Goal: Task Accomplishment & Management: Use online tool/utility

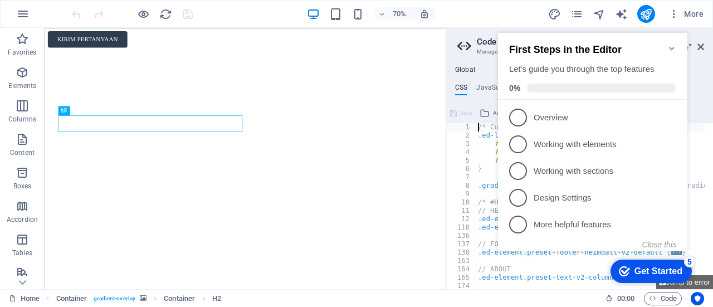
click at [674, 44] on icon "Minimize checklist" at bounding box center [671, 48] width 9 height 9
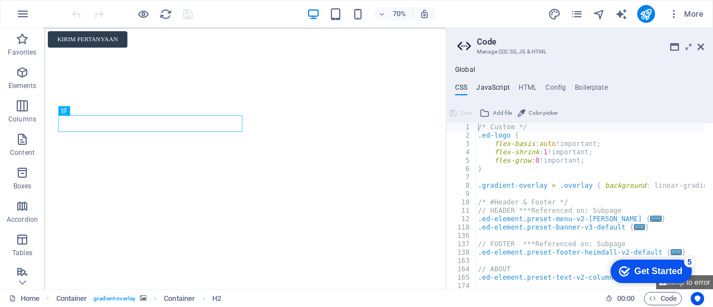
click at [491, 85] on h4 "JavaScript" at bounding box center [492, 90] width 33 height 12
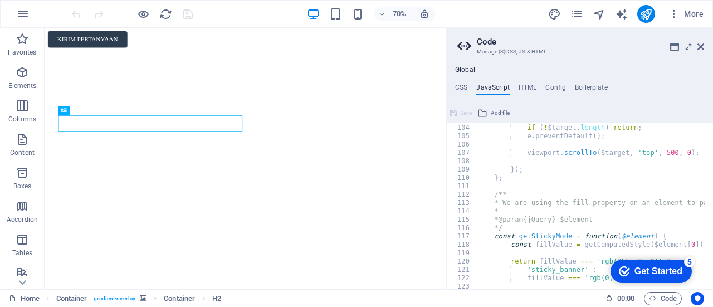
scroll to position [8, 0]
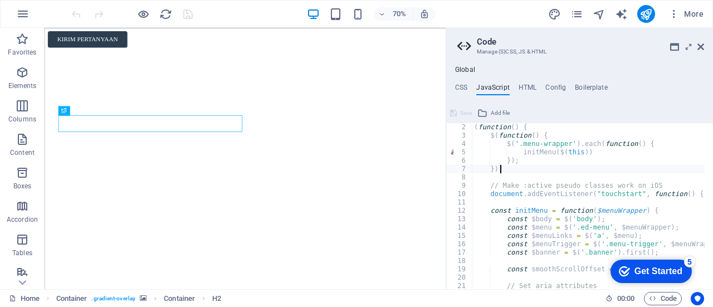
click at [569, 173] on div "( function ( ) { $ ( function ( ) { $ ( '.menu-wrapper' ) . each ( function ( )…" at bounding box center [727, 210] width 511 height 174
type textarea "});"
type textarea "document.addEventListener("touchstart", function() {}, false);"
type textarea "const $banner = $('.banner').first();"
type textarea "const smoothScrollOffset = 20;"
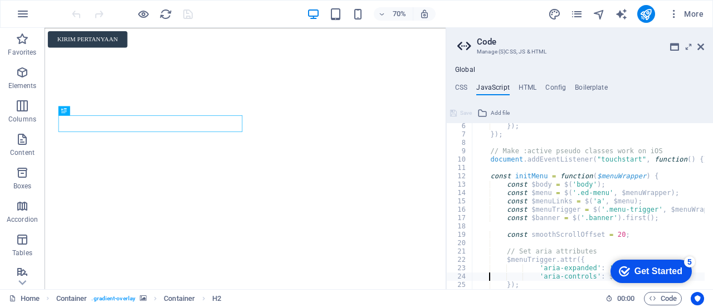
type textarea "});"
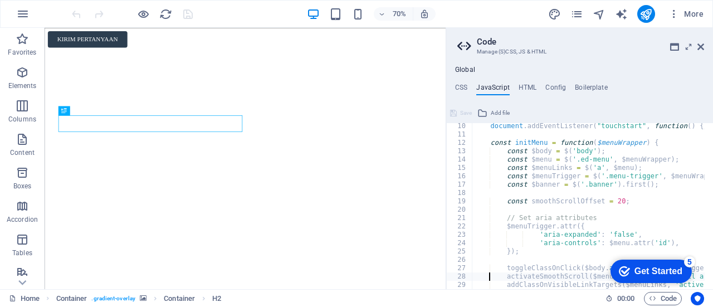
type textarea "};"
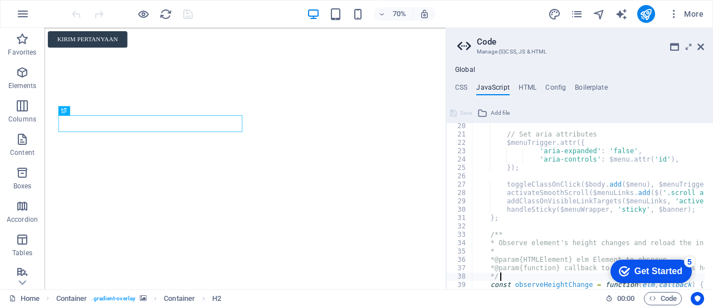
type textarea "if (!('ResizeObserver' in window) || elm == null) return;"
type textarea "}"
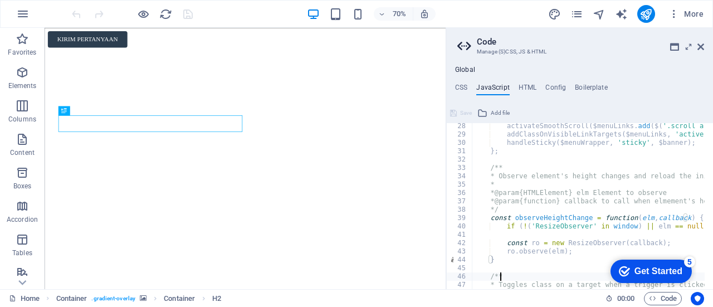
type textarea "const toggleClassOnClick = function($target, $trigger, $closeTrigger, cssClass)…"
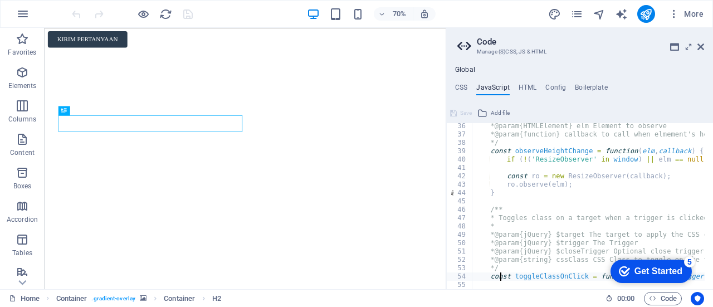
type textarea "$trigger.removeClass(cssClass).attr('aria-expanded', 'false');"
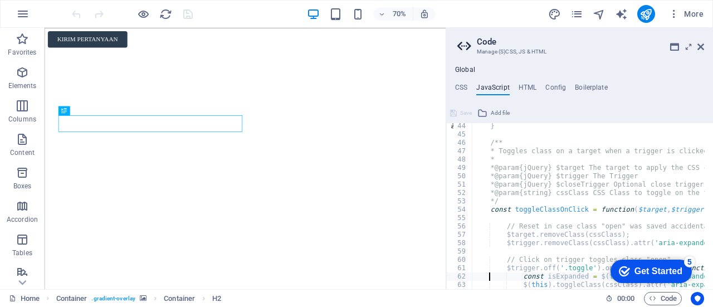
type textarea "});"
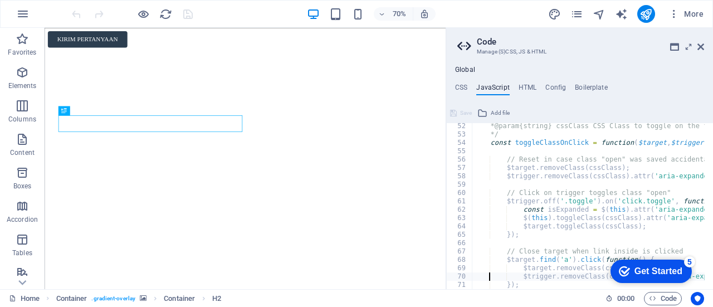
type textarea "});"
type textarea "}"
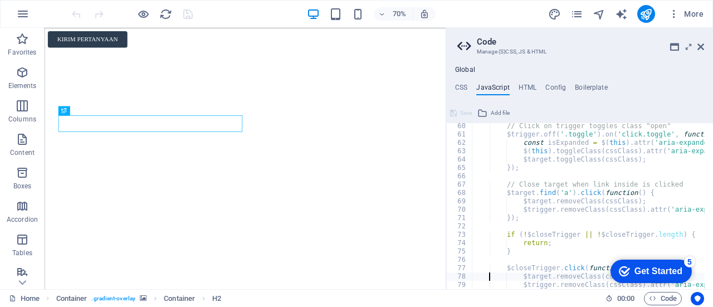
type textarea "};"
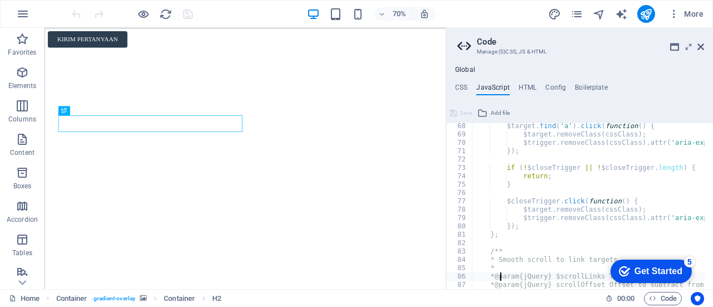
type textarea "}"
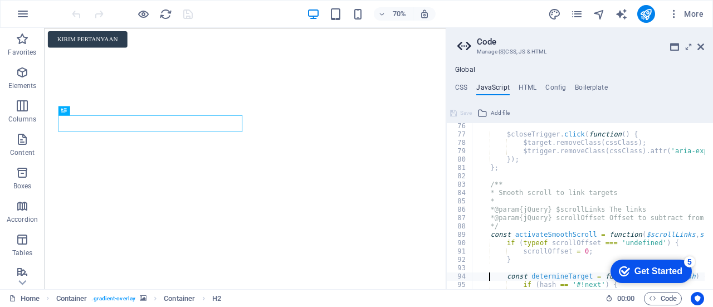
type textarea "}"
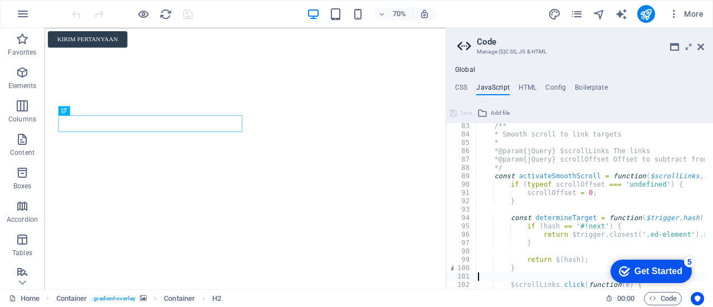
type textarea "e.preventDefault();"
type textarea "viewport.scrollTo($target, 'top', 500, 0);"
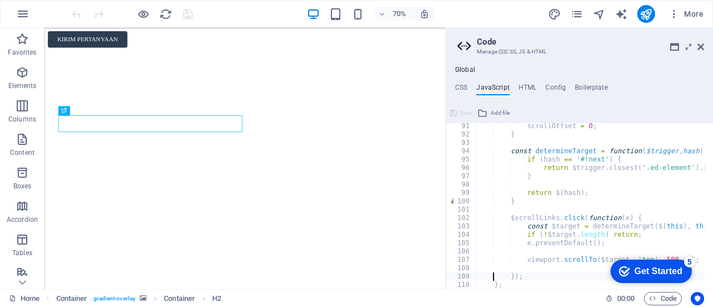
type textarea "};"
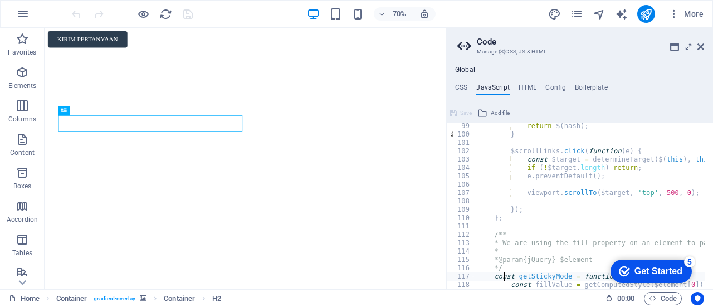
type textarea "const fillValue = getComputedStyle($element[0]).fill;"
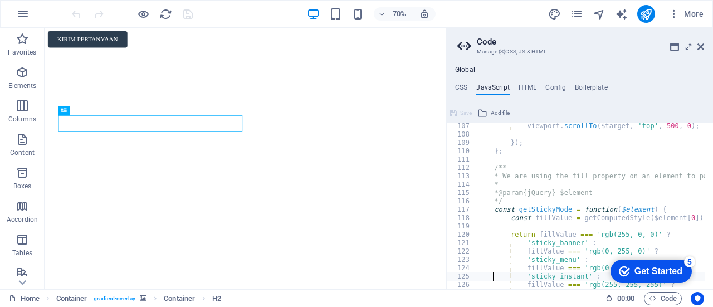
type textarea "};"
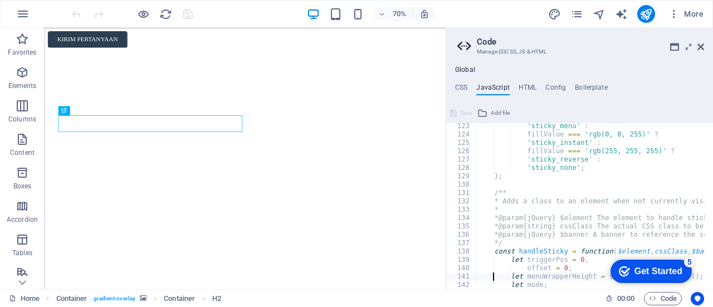
scroll to position [1020, 0]
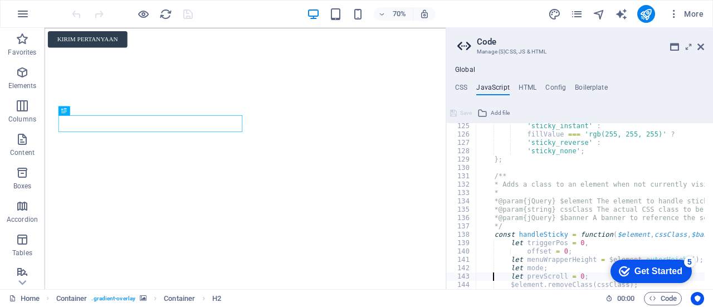
type textarea "$element.removeClass(cssClass);"
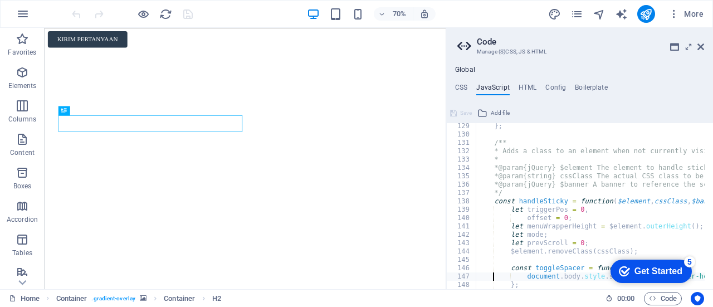
type textarea "};"
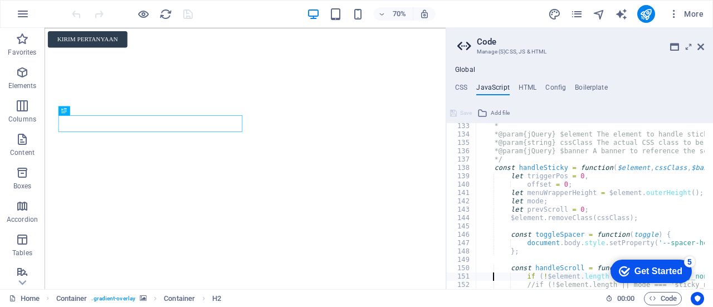
type textarea "//if (!$element.length || mode === 'sticky_none' || mode === 'sticky_instant') …"
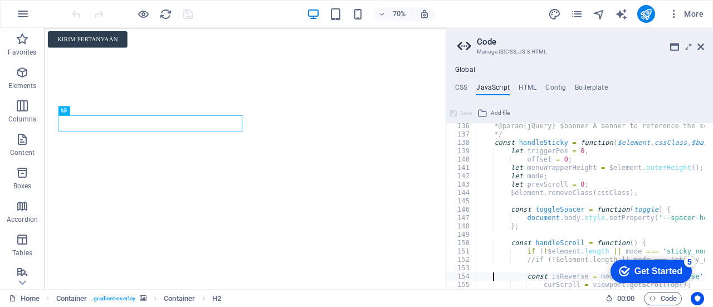
type textarea "curScroll = viewport.getScrollTop();"
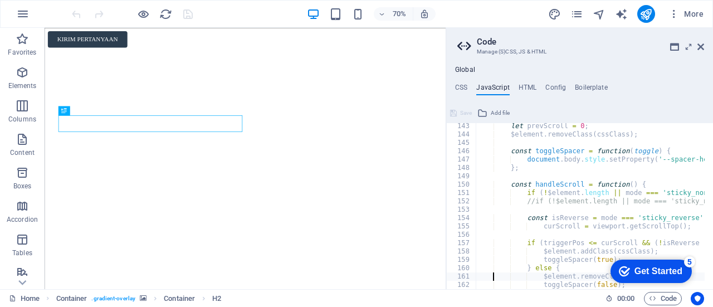
type textarea "}"
type textarea "};"
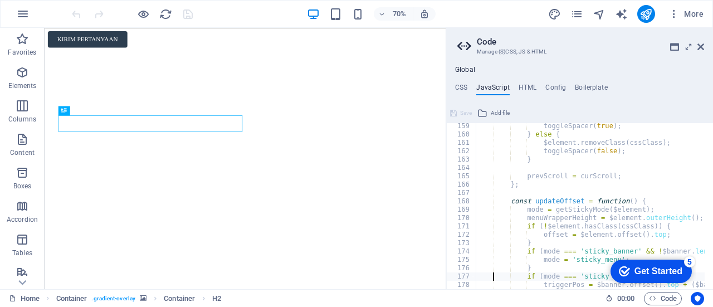
type textarea "}"
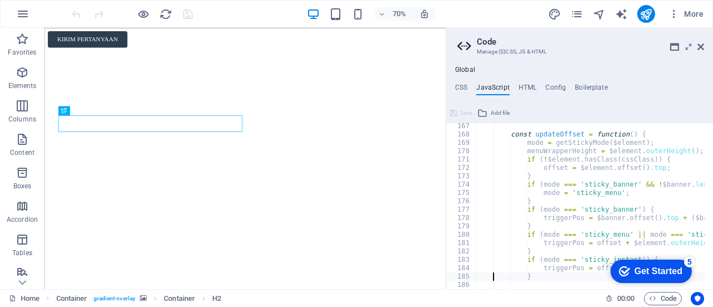
type textarea "}"
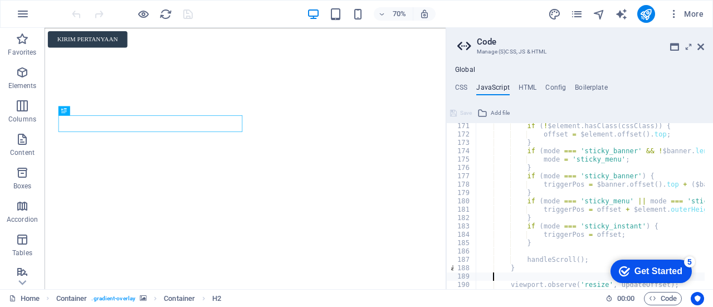
type textarea "updateOffset();"
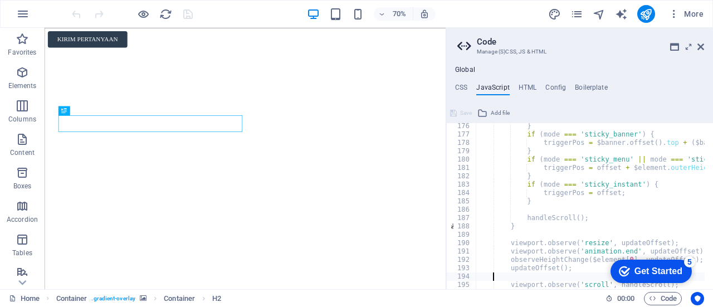
type textarea "};"
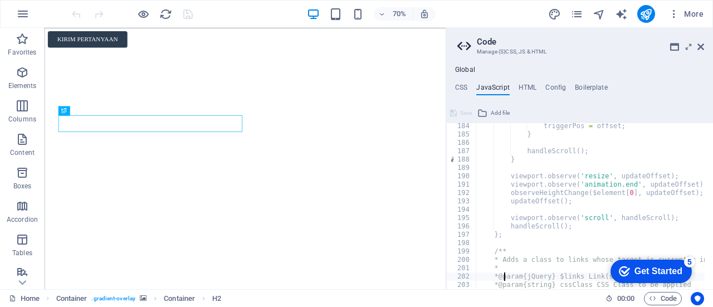
scroll to position [1538, 0]
type textarea "* @param {string} cssClass CSS Class to be applied"
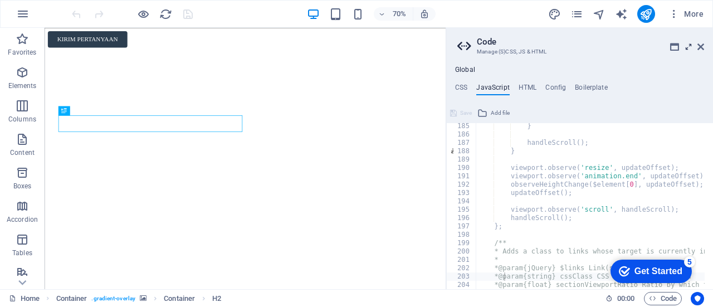
click at [688, 50] on icon at bounding box center [688, 46] width 0 height 9
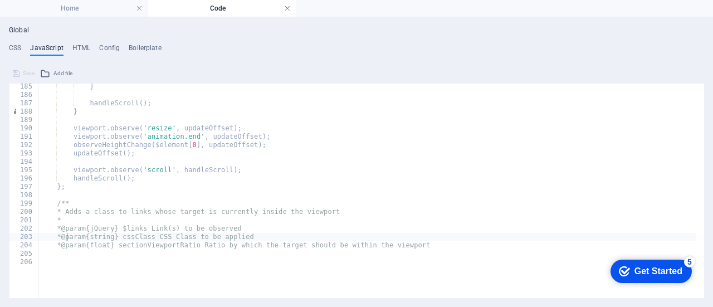
click at [286, 8] on link at bounding box center [287, 8] width 7 height 11
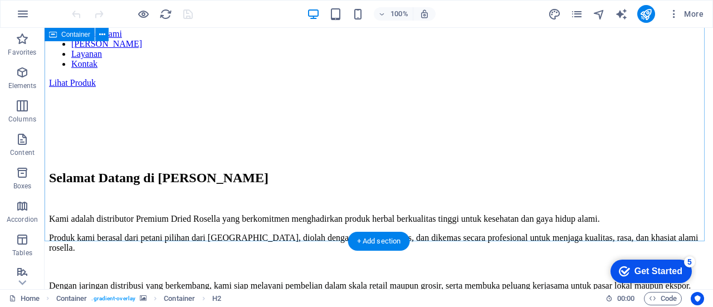
scroll to position [1379, 0]
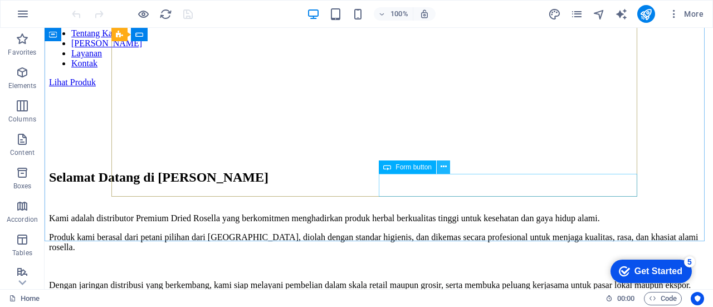
click at [446, 163] on icon at bounding box center [444, 167] width 6 height 12
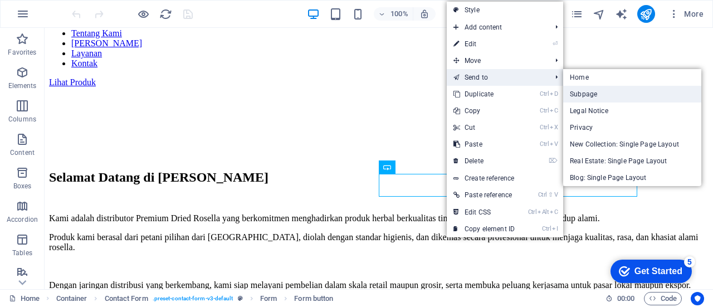
click at [584, 92] on link "Subpage" at bounding box center [632, 94] width 138 height 17
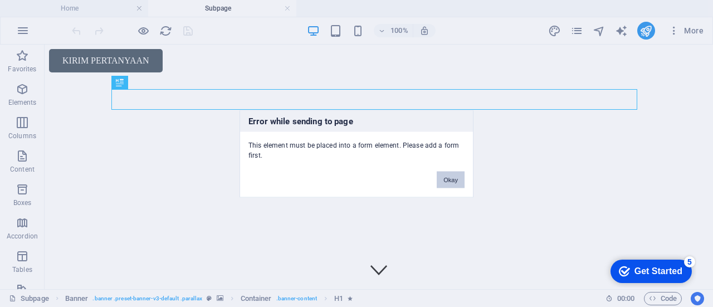
scroll to position [0, 0]
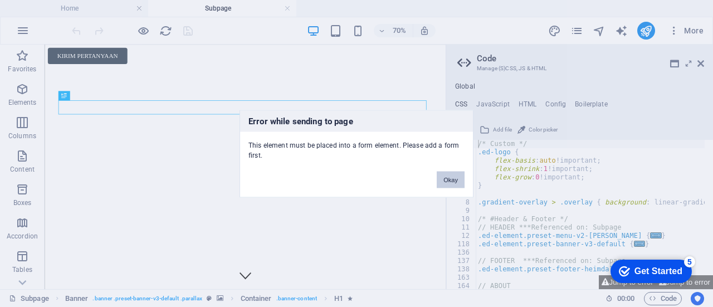
click at [443, 179] on button "Okay" at bounding box center [451, 179] width 28 height 17
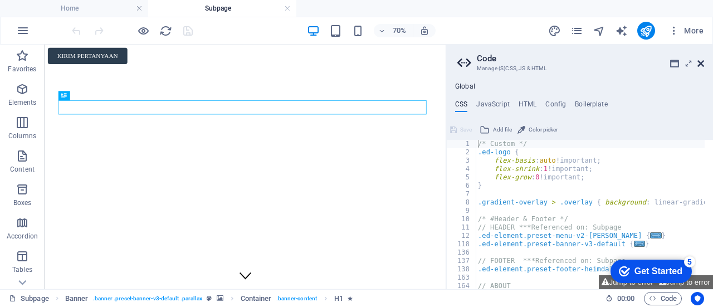
click at [702, 67] on icon at bounding box center [700, 63] width 7 height 9
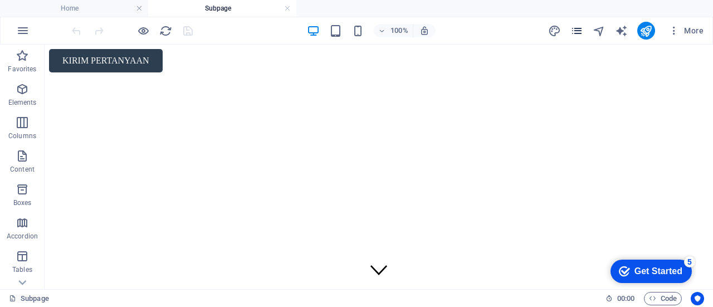
click at [584, 31] on span "pages" at bounding box center [576, 31] width 13 height 13
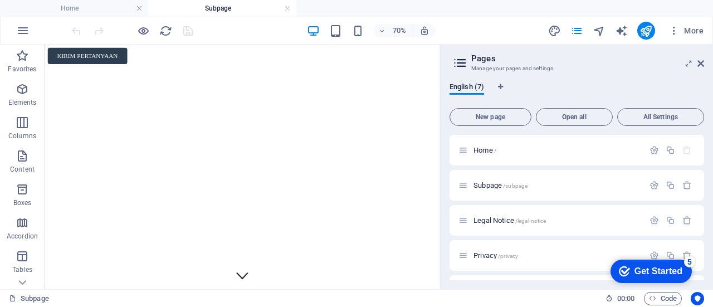
click at [704, 65] on aside "Pages Manage your pages and settings English (7) New page Open all All Settings…" at bounding box center [576, 167] width 273 height 245
click at [697, 65] on icon at bounding box center [700, 63] width 7 height 9
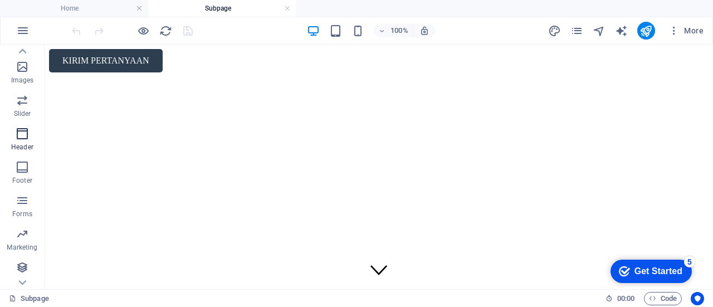
scroll to position [256, 0]
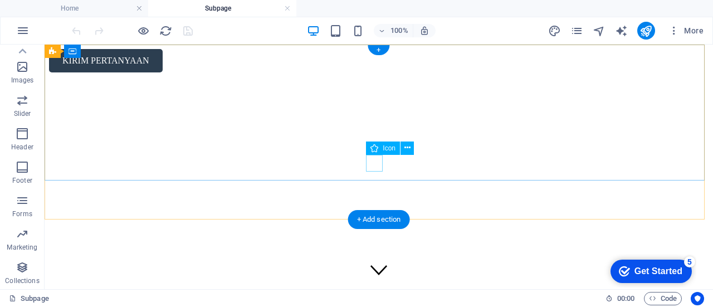
click at [374, 261] on figure at bounding box center [378, 270] width 17 height 19
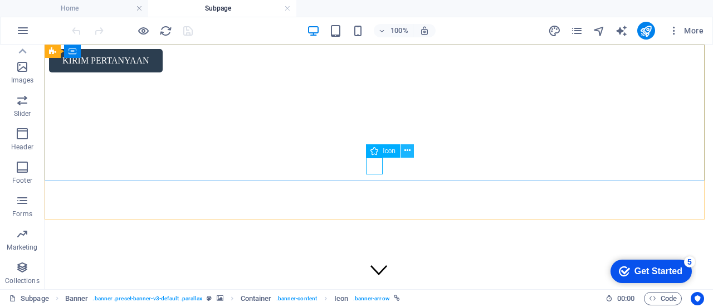
click at [404, 152] on icon at bounding box center [407, 151] width 6 height 12
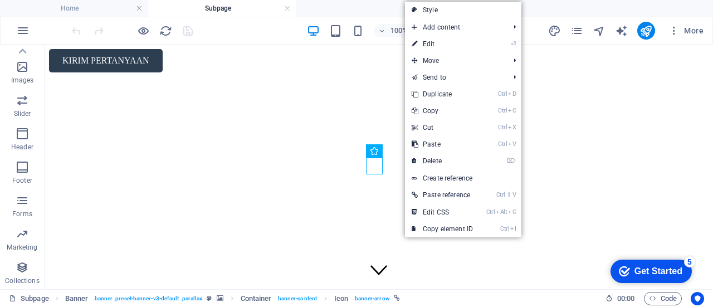
click at [253, 30] on div "100% More" at bounding box center [389, 31] width 638 height 18
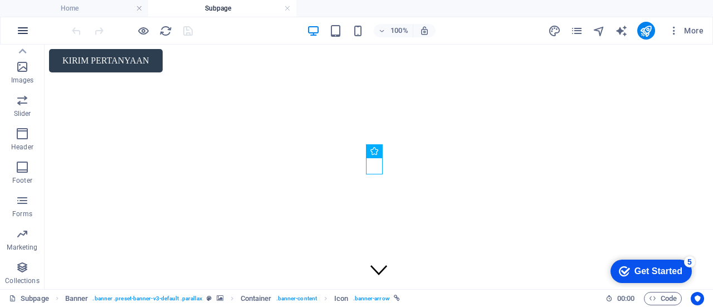
click at [28, 32] on icon "button" at bounding box center [22, 30] width 13 height 13
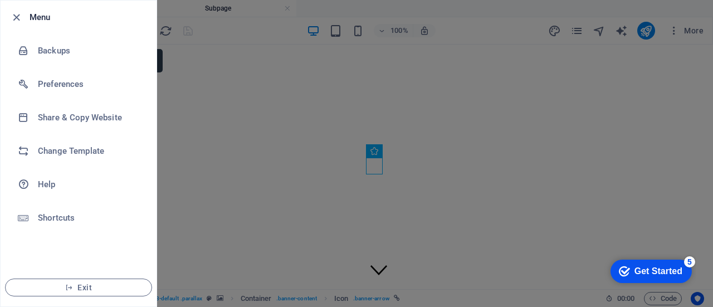
click at [578, 115] on div at bounding box center [356, 153] width 713 height 307
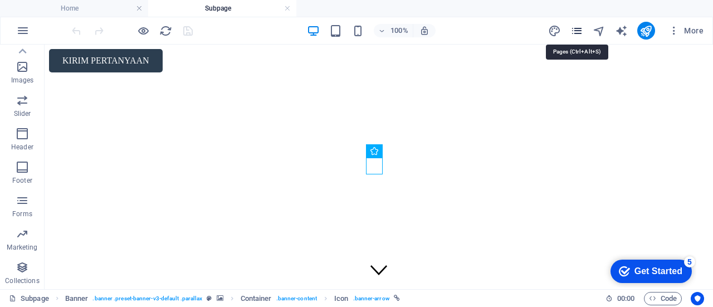
click at [582, 32] on icon "pages" at bounding box center [576, 31] width 13 height 13
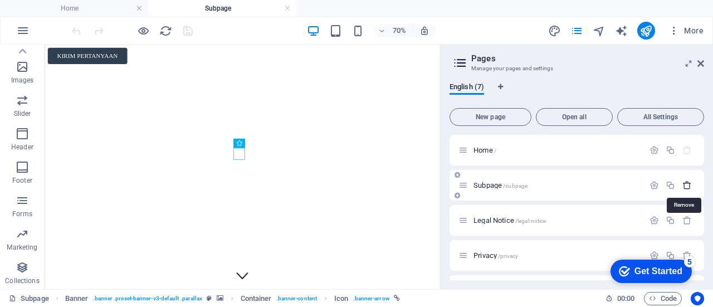
click at [684, 186] on icon "button" at bounding box center [686, 184] width 9 height 9
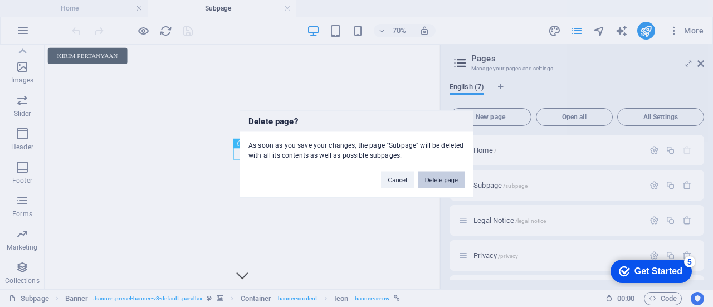
click at [435, 174] on button "Delete page" at bounding box center [441, 179] width 46 height 17
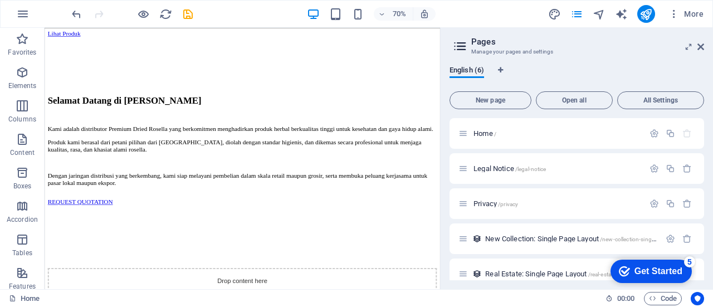
scroll to position [1290, 0]
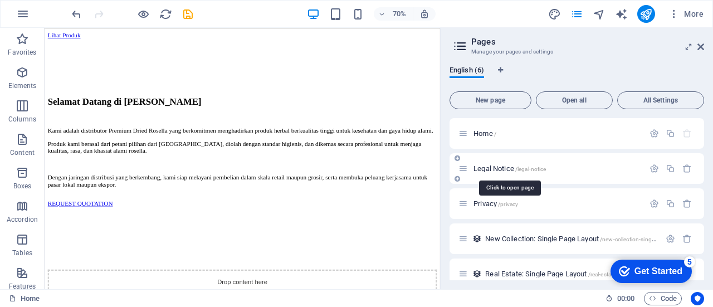
click at [546, 167] on span "/legal-notice" at bounding box center [530, 169] width 31 height 6
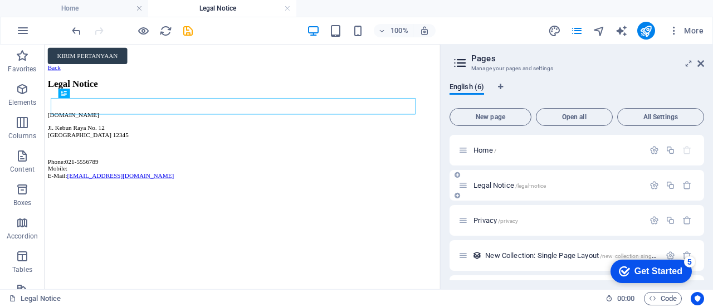
scroll to position [0, 0]
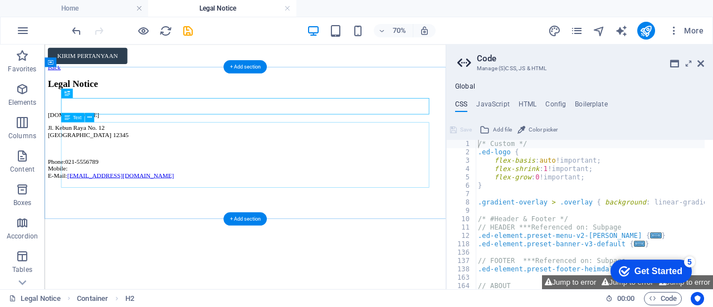
click at [125, 185] on div "rosellavida.com Jl. Kebun Raya No. 12 Jakarta 12345 Phone: 021-5556789 Mobile: …" at bounding box center [331, 188] width 564 height 97
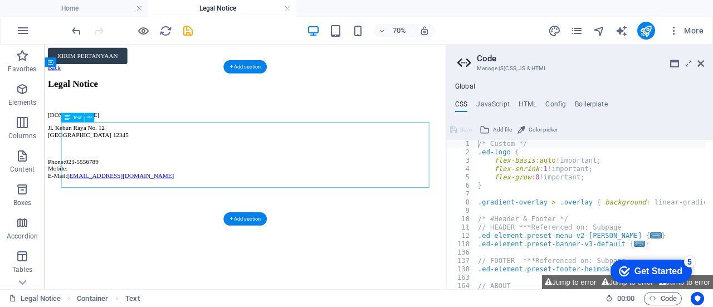
click at [125, 185] on div "rosellavida.com Jl. Kebun Raya No. 12 Jakarta 12345 Phone: 021-5556789 Mobile: …" at bounding box center [331, 188] width 564 height 97
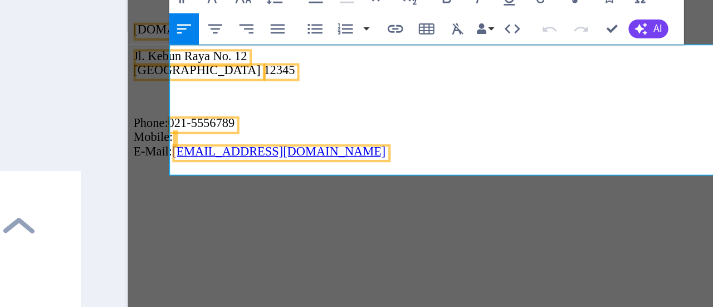
click at [225, 24] on span "12345" at bounding box center [236, 18] width 22 height 9
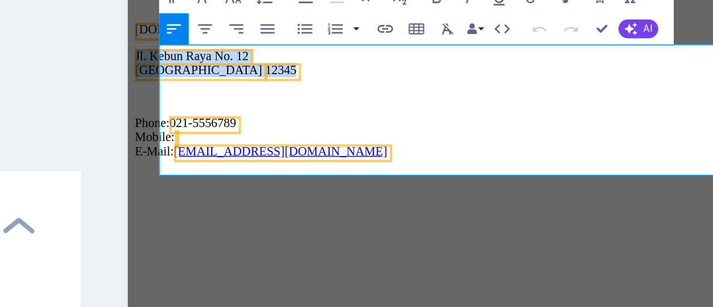
drag, startPoint x: 213, startPoint y: 37, endPoint x: 150, endPoint y: 18, distance: 66.4
click at [150, 18] on p "Jl. Kebun Raya No. 12 Jakarta 12345" at bounding box center [412, 14] width 561 height 20
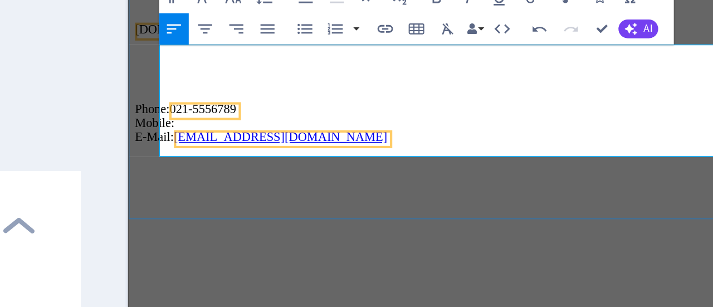
click at [158, 32] on p at bounding box center [412, 28] width 561 height 10
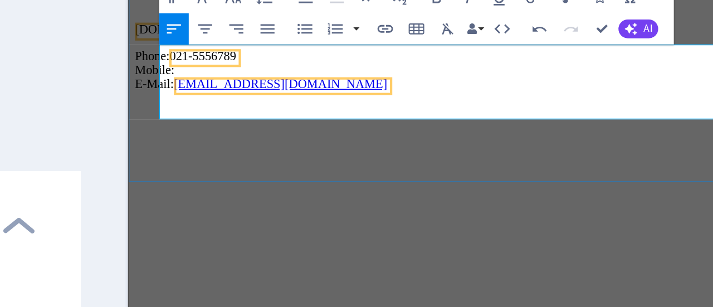
click at [204, 14] on span "021-5556789" at bounding box center [180, 8] width 47 height 9
click at [261, 34] on link "[EMAIL_ADDRESS][DOMAIN_NAME]" at bounding box center [236, 29] width 153 height 9
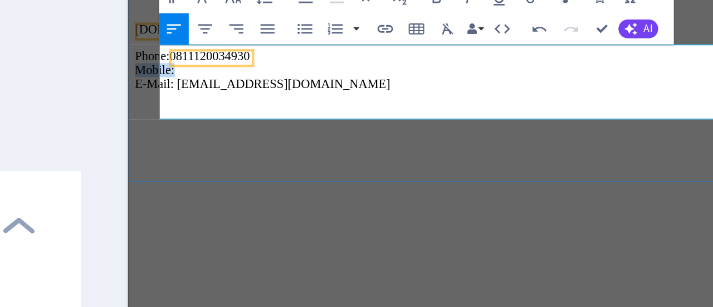
drag, startPoint x: 179, startPoint y: 33, endPoint x: 152, endPoint y: 32, distance: 27.9
click at [152, 32] on p "Phone: 0811120034930 Mobile: E-Mail: admin@rosellavida.com" at bounding box center [412, 19] width 561 height 30
drag, startPoint x: 177, startPoint y: 24, endPoint x: 149, endPoint y: 23, distance: 27.9
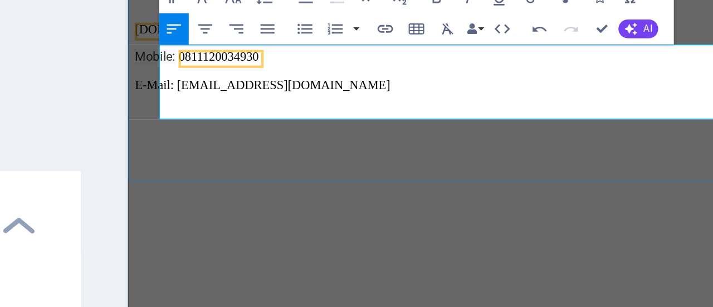
click at [154, 35] on p "Mobile: 0811120034930 E-Mail: admin@rosellavida.com" at bounding box center [412, 19] width 561 height 31
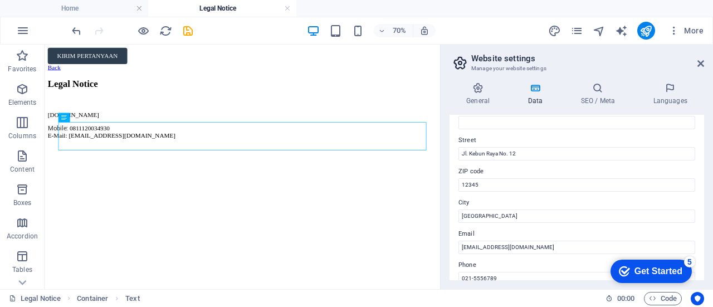
scroll to position [109, 0]
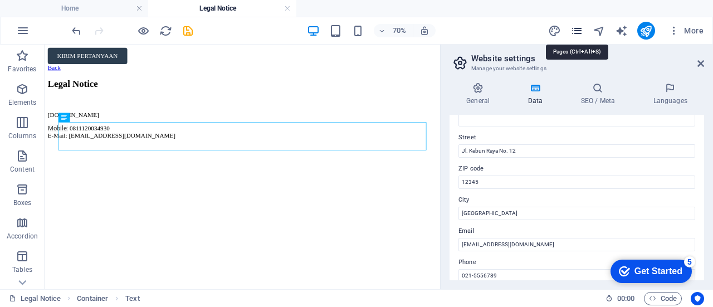
click at [572, 30] on icon "pages" at bounding box center [576, 31] width 13 height 13
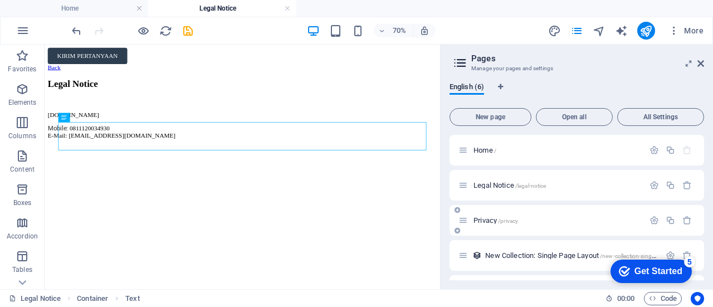
click at [551, 213] on div "Privacy /privacy" at bounding box center [577, 220] width 255 height 31
click at [487, 219] on span "Privacy /privacy" at bounding box center [495, 220] width 45 height 8
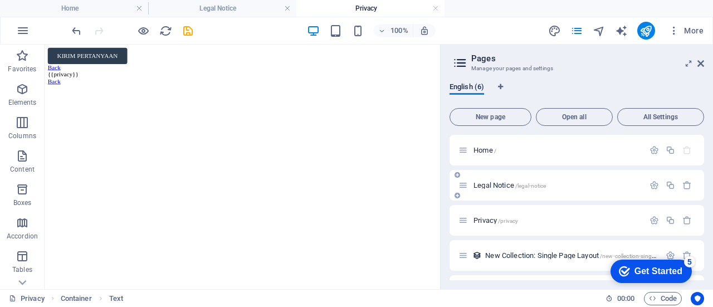
scroll to position [0, 0]
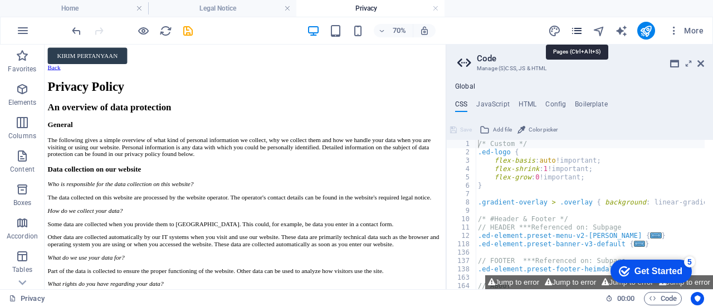
click at [578, 32] on icon "pages" at bounding box center [576, 31] width 13 height 13
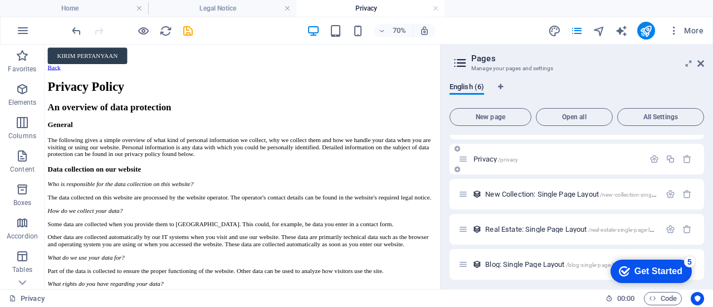
scroll to position [65, 0]
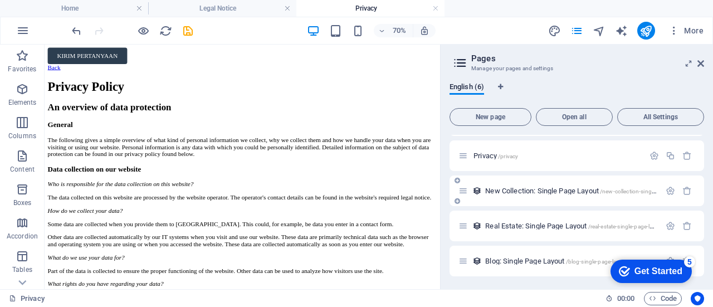
click at [555, 192] on span "New Collection: Single Page Layout /new-collection-single-page-layout" at bounding box center [586, 191] width 202 height 8
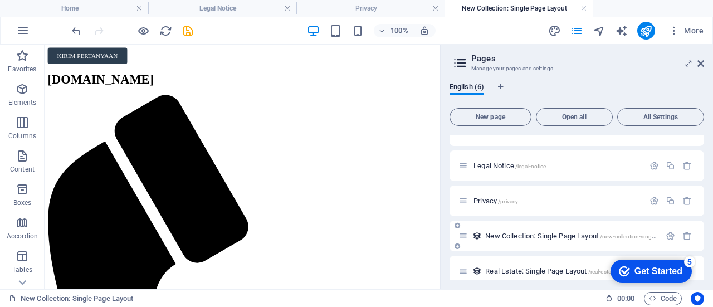
scroll to position [0, 0]
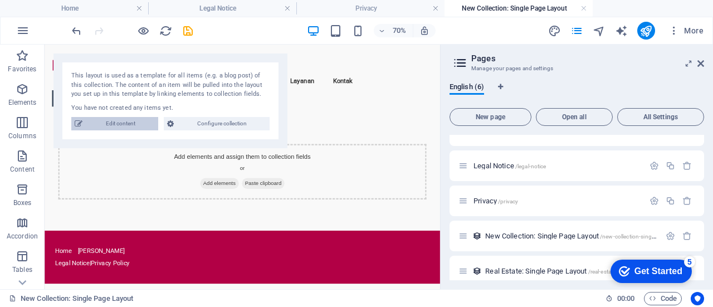
click at [139, 120] on span "Edit content" at bounding box center [120, 123] width 69 height 13
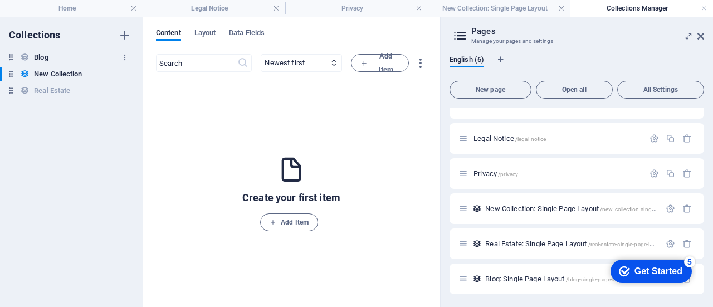
click at [36, 52] on h6 "Blog" at bounding box center [41, 57] width 14 height 13
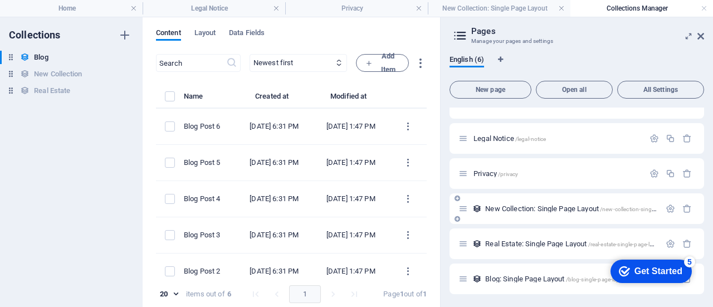
click at [515, 207] on span "New Collection: Single Page Layout /new-collection-single-page-layout" at bounding box center [586, 208] width 202 height 8
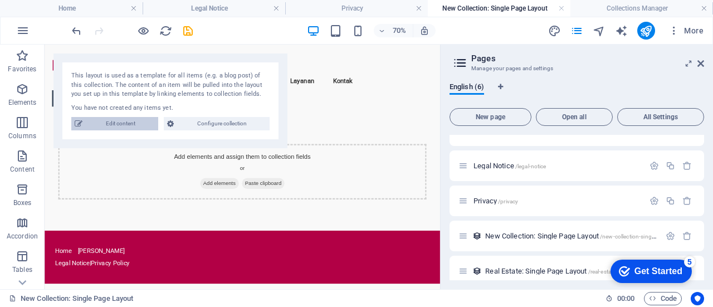
click at [120, 120] on span "Edit content" at bounding box center [120, 123] width 69 height 13
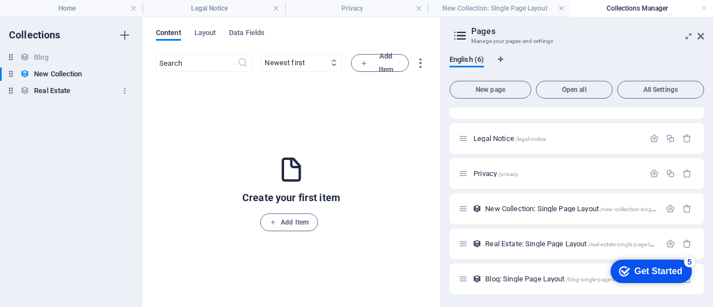
click at [60, 89] on h6 "Real Estate" at bounding box center [52, 90] width 36 height 13
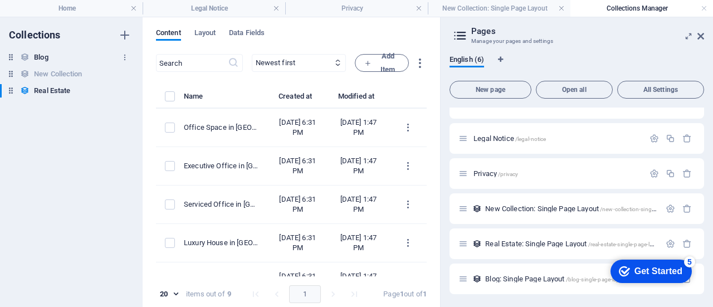
click at [46, 55] on h6 "Blog" at bounding box center [41, 57] width 14 height 13
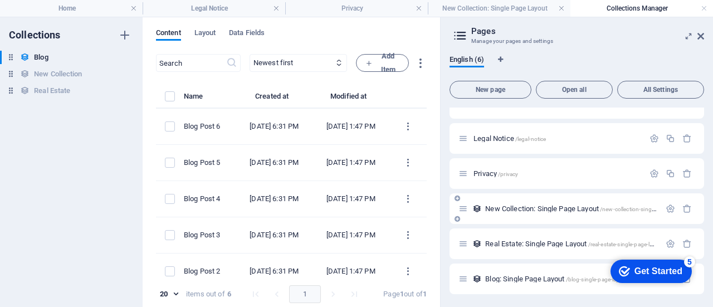
click at [615, 213] on div "New Collection: Single Page Layout /new-collection-single-page-layout" at bounding box center [559, 208] width 202 height 13
click at [590, 210] on span "New Collection: Single Page Layout /new-collection-single-page-layout" at bounding box center [586, 208] width 202 height 8
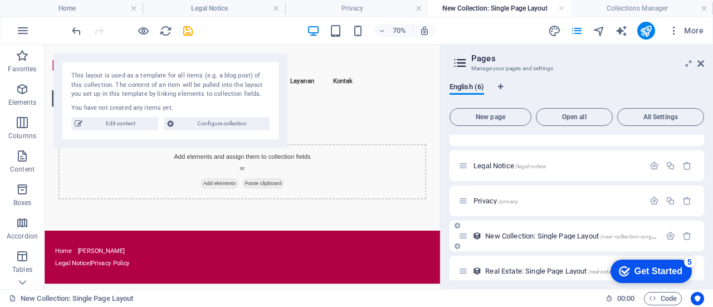
click at [555, 237] on span "New Collection: Single Page Layout /new-collection-single-page-layout" at bounding box center [586, 236] width 202 height 8
click at [558, 238] on span "New Collection: Single Page Layout /new-collection-single-page-layout" at bounding box center [586, 236] width 202 height 8
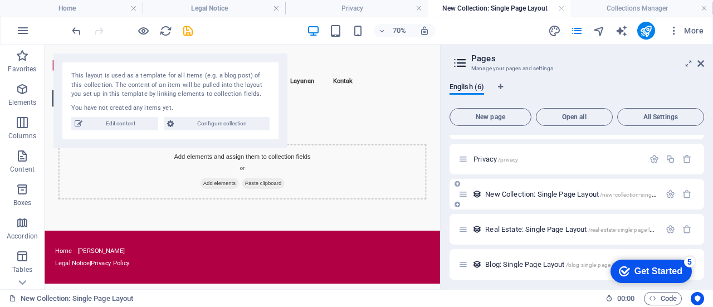
scroll to position [65, 0]
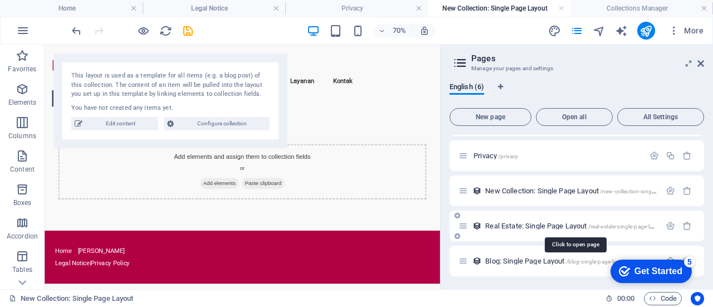
click at [546, 224] on span "Real Estate: Single Page Layout /real-estate-single-page-layout" at bounding box center [574, 226] width 179 height 8
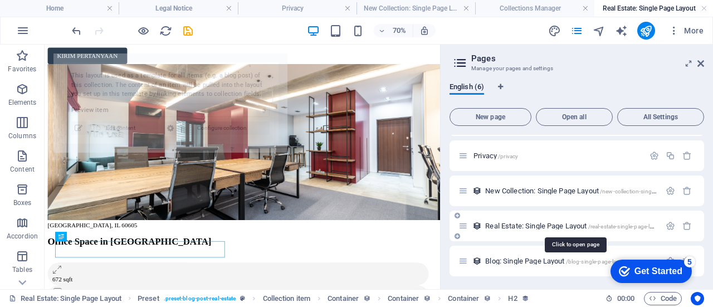
select select "68b7e46a982378fc330155c4"
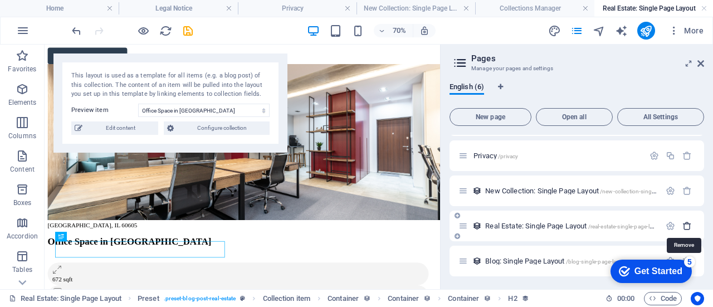
click at [686, 225] on icon "button" at bounding box center [686, 225] width 9 height 9
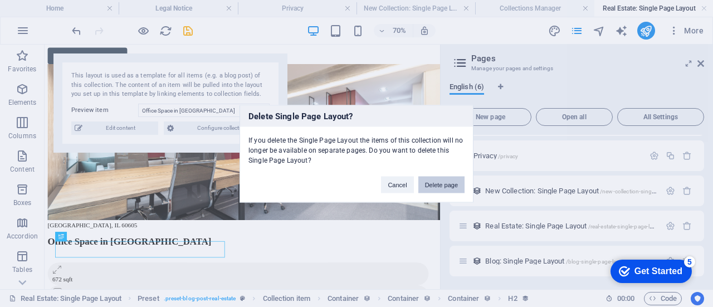
click at [452, 177] on button "Delete page" at bounding box center [441, 184] width 46 height 17
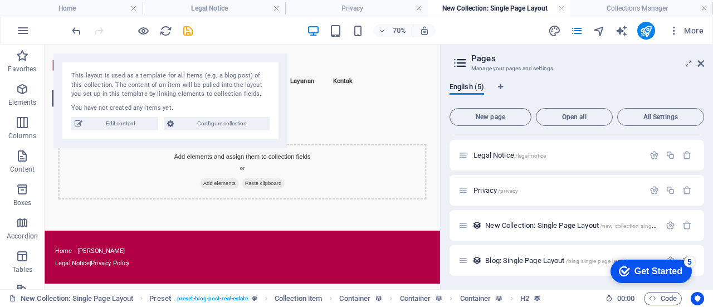
scroll to position [30, 0]
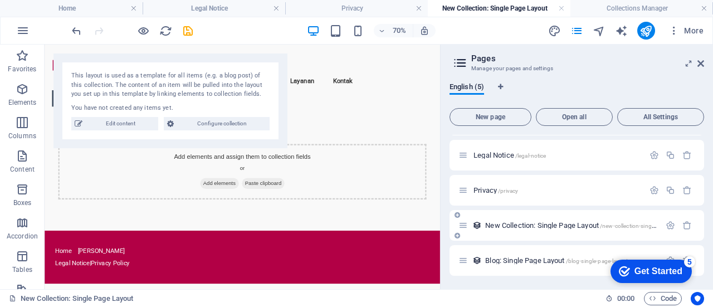
click at [518, 228] on span "New Collection: Single Page Layout /new-collection-single-page-layout" at bounding box center [586, 225] width 202 height 8
click at [548, 268] on div "Blog: Single Page Layout /blog-single-page-layout" at bounding box center [577, 260] width 255 height 31
click at [533, 265] on div "Blog: Single Page Layout /blog-single-page-layout" at bounding box center [559, 260] width 202 height 13
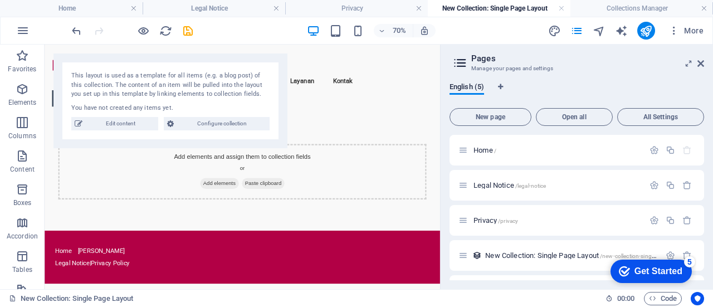
click at [696, 65] on header "Pages Manage your pages and settings" at bounding box center [578, 59] width 252 height 29
click at [705, 64] on aside "Pages Manage your pages and settings English (5) New page Open all All Settings…" at bounding box center [576, 167] width 273 height 245
click at [701, 64] on icon at bounding box center [700, 63] width 7 height 9
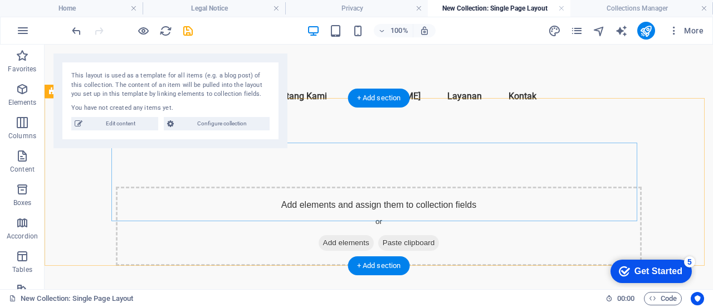
click at [467, 187] on div "Add elements and assign them to collection fields or Add elements Paste clipboa…" at bounding box center [379, 226] width 526 height 79
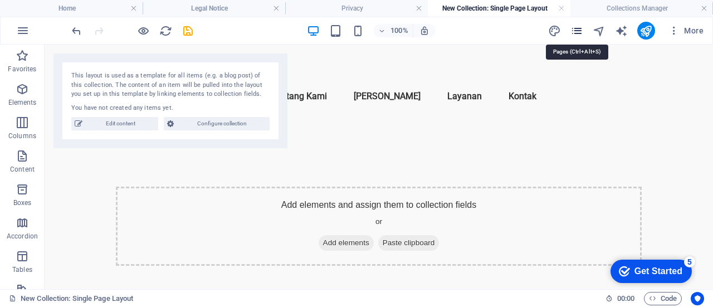
click at [573, 32] on icon "pages" at bounding box center [576, 31] width 13 height 13
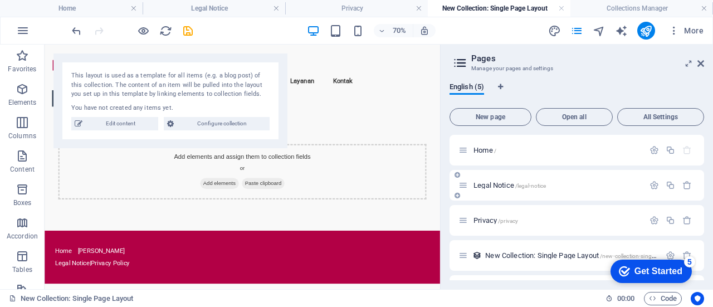
click at [531, 188] on span "/legal-notice" at bounding box center [530, 186] width 31 height 6
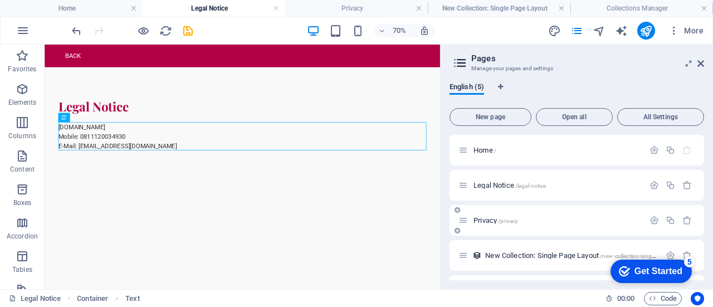
click at [530, 211] on div "Privacy /privacy" at bounding box center [577, 220] width 255 height 31
click at [527, 221] on p "Privacy /privacy" at bounding box center [556, 220] width 167 height 7
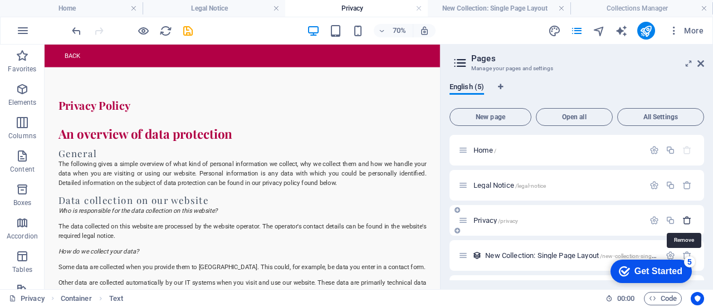
click at [688, 220] on icon "button" at bounding box center [686, 220] width 9 height 9
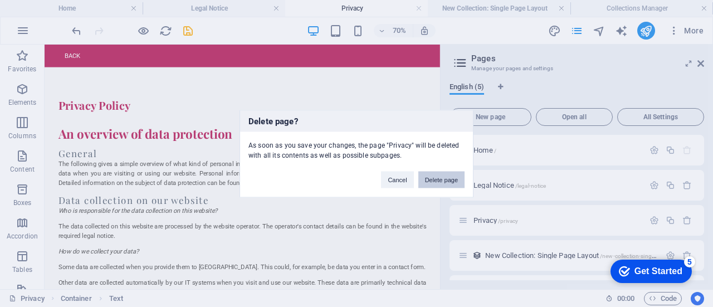
click at [443, 174] on button "Delete page" at bounding box center [441, 179] width 46 height 17
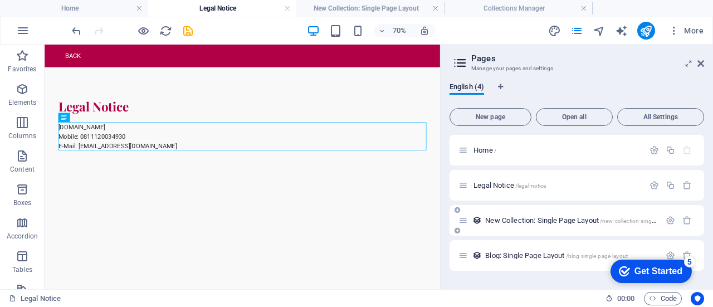
click at [541, 219] on span "New Collection: Single Page Layout /new-collection-single-page-layout" at bounding box center [586, 220] width 202 height 8
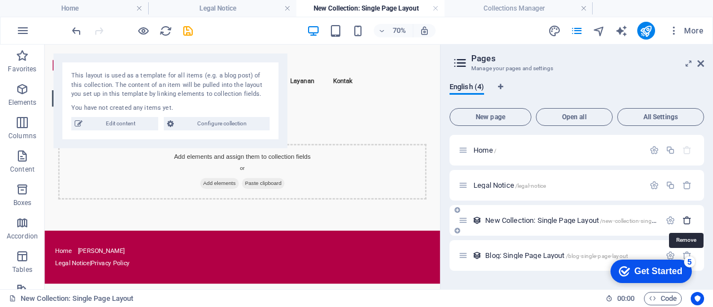
click at [687, 218] on icon "button" at bounding box center [686, 220] width 9 height 9
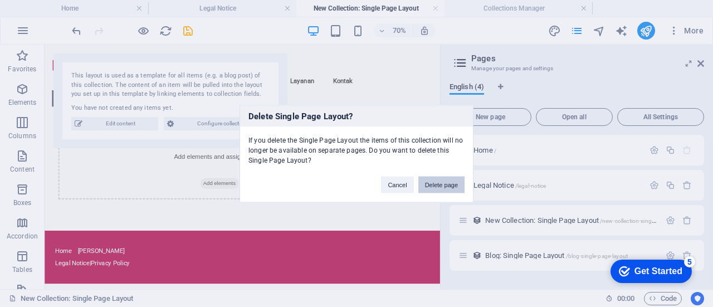
click at [432, 191] on button "Delete page" at bounding box center [441, 184] width 46 height 17
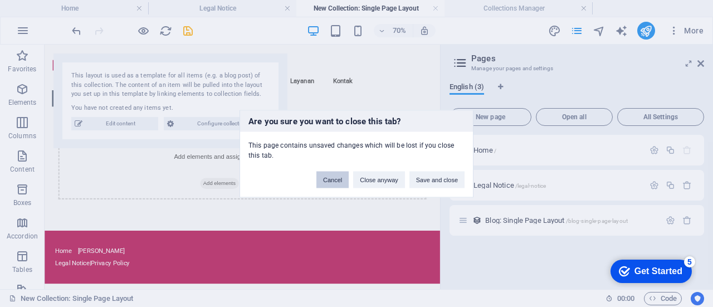
click at [337, 175] on button "Cancel" at bounding box center [332, 179] width 32 height 17
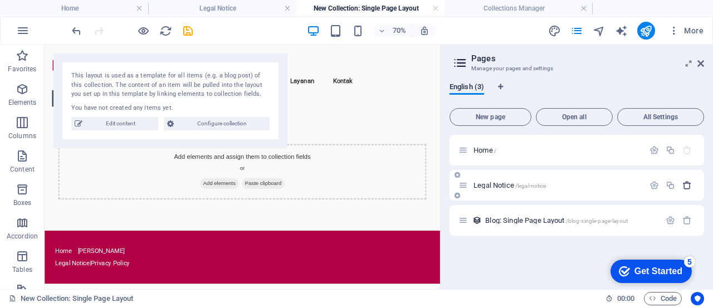
click at [689, 188] on icon "button" at bounding box center [686, 184] width 9 height 9
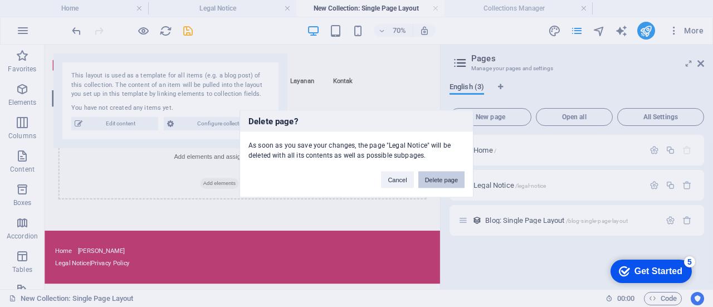
click at [439, 181] on button "Delete page" at bounding box center [441, 179] width 46 height 17
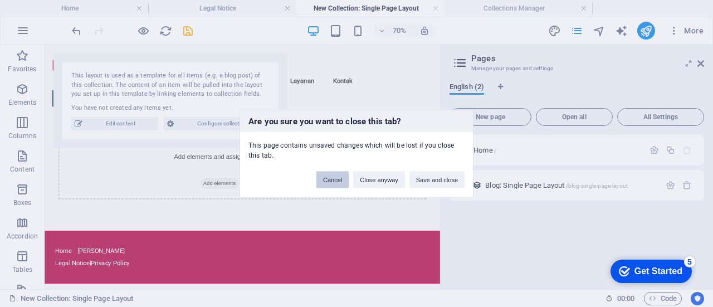
click at [338, 175] on button "Cancel" at bounding box center [332, 179] width 32 height 17
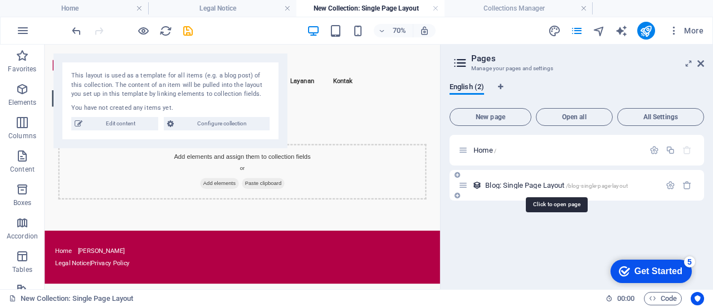
click at [556, 188] on span "Blog: Single Page Layout /blog-single-page-layout" at bounding box center [556, 185] width 143 height 8
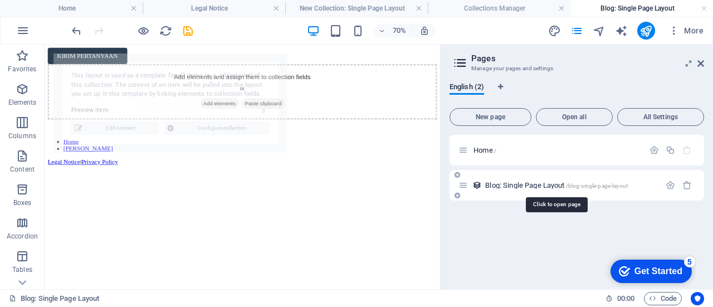
select select "68b7e46a982378fc330155bb"
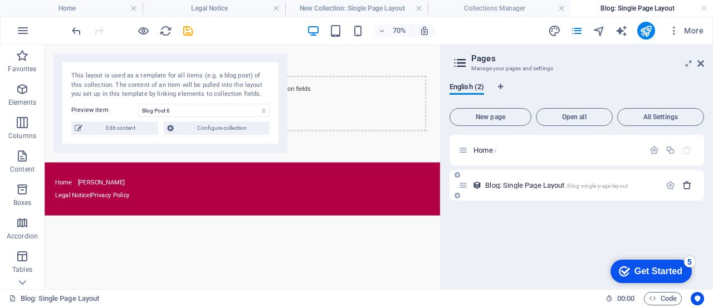
click at [684, 188] on icon "button" at bounding box center [686, 184] width 9 height 9
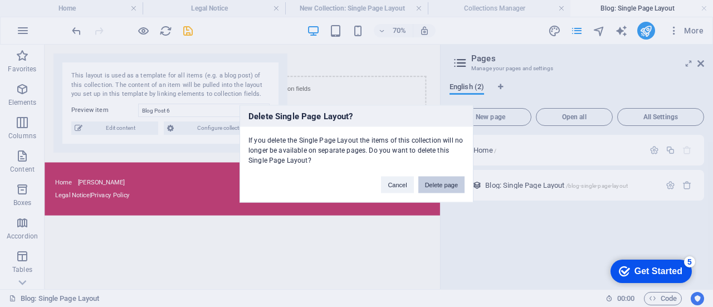
click at [448, 181] on button "Delete page" at bounding box center [441, 184] width 46 height 17
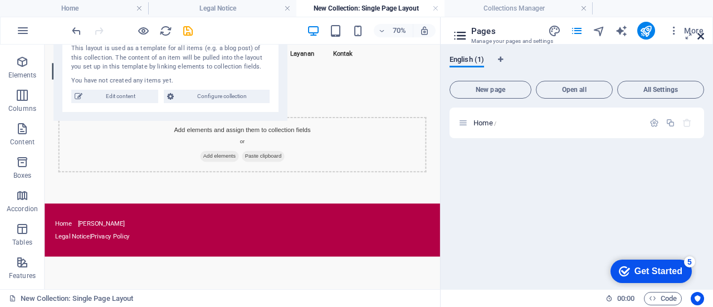
click at [700, 35] on icon at bounding box center [700, 36] width 7 height 9
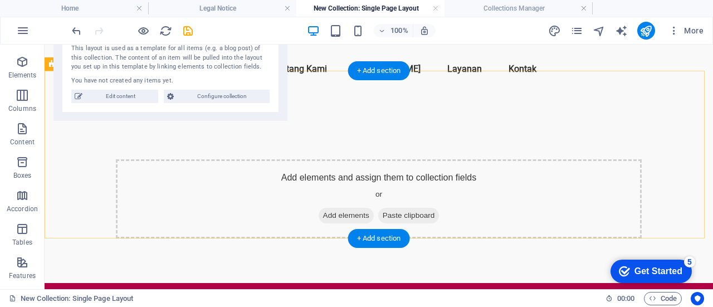
scroll to position [2, 0]
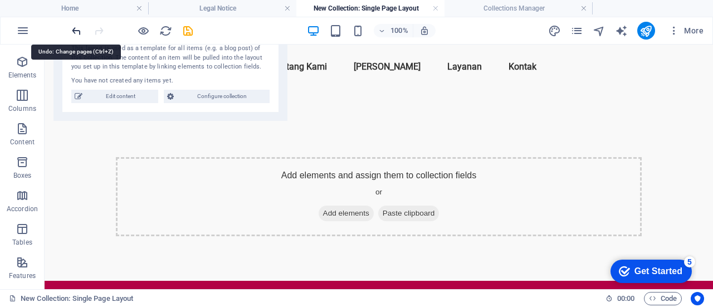
click at [77, 28] on icon "undo" at bounding box center [76, 31] width 13 height 13
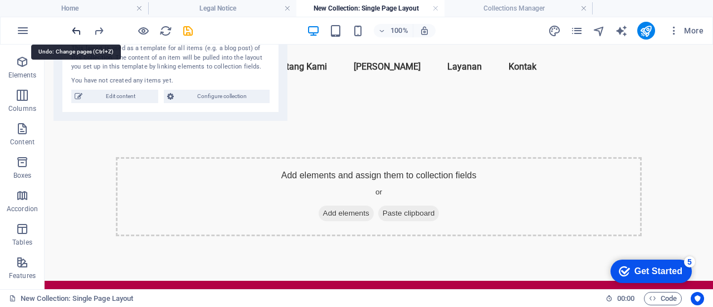
click at [77, 28] on icon "undo" at bounding box center [76, 31] width 13 height 13
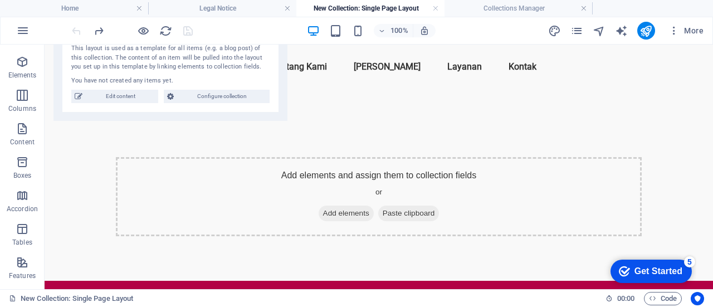
click at [77, 28] on div at bounding box center [132, 31] width 125 height 18
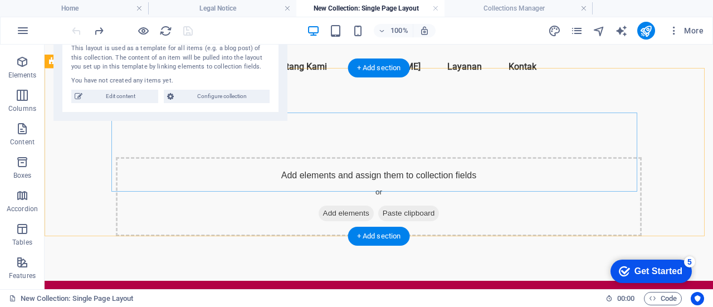
scroll to position [0, 0]
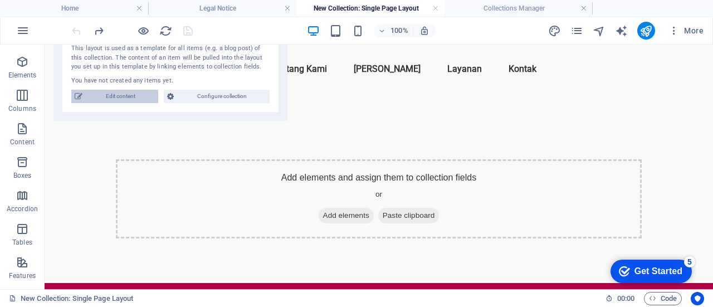
click at [134, 97] on span "Edit content" at bounding box center [120, 96] width 69 height 13
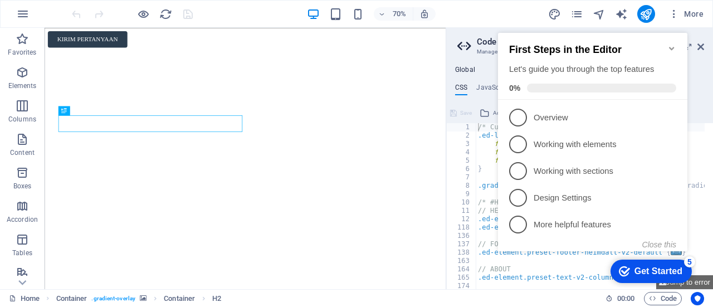
click at [668, 45] on icon "Minimize checklist" at bounding box center [671, 48] width 9 height 9
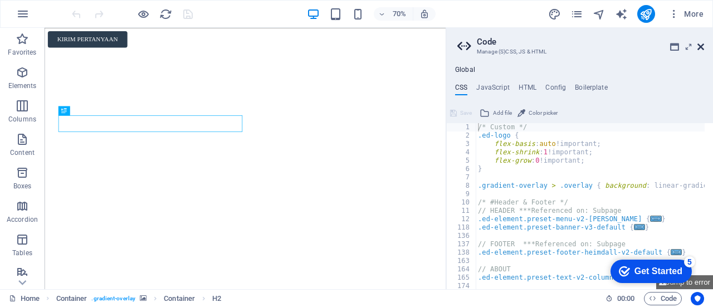
click at [700, 48] on icon at bounding box center [700, 46] width 7 height 9
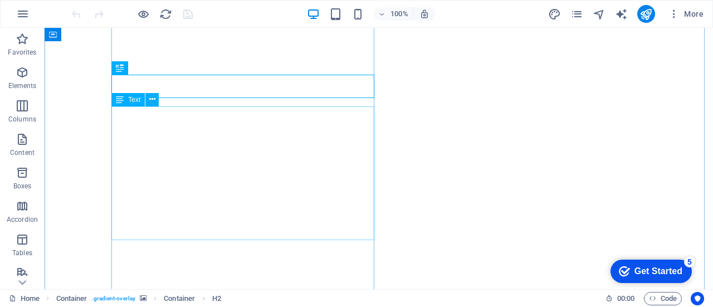
scroll to position [121, 0]
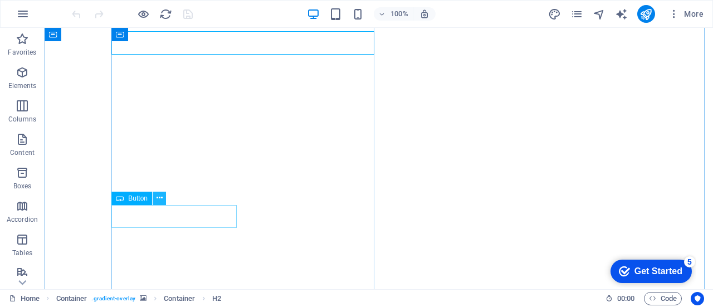
click at [163, 194] on button at bounding box center [159, 198] width 13 height 13
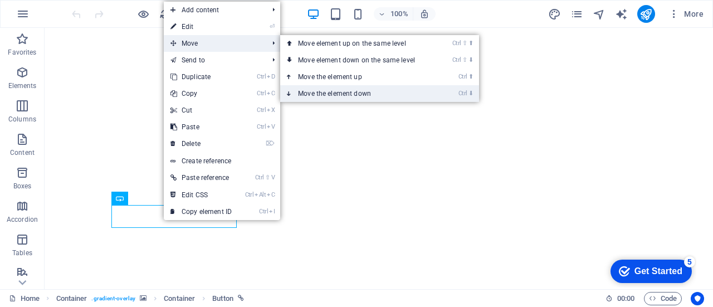
click at [331, 92] on link "Ctrl ⬇ Move the element down" at bounding box center [358, 93] width 157 height 17
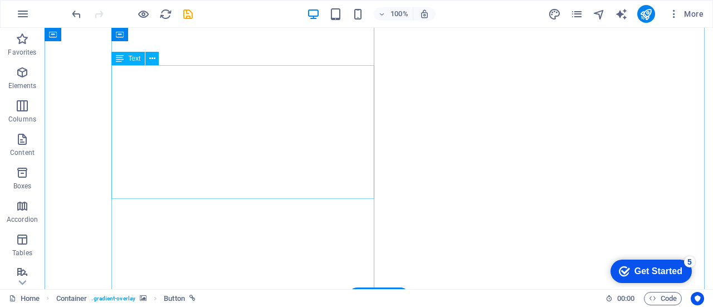
scroll to position [120, 0]
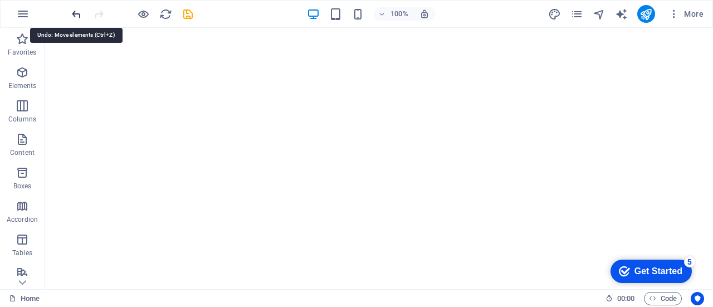
click at [77, 12] on icon "undo" at bounding box center [76, 14] width 13 height 13
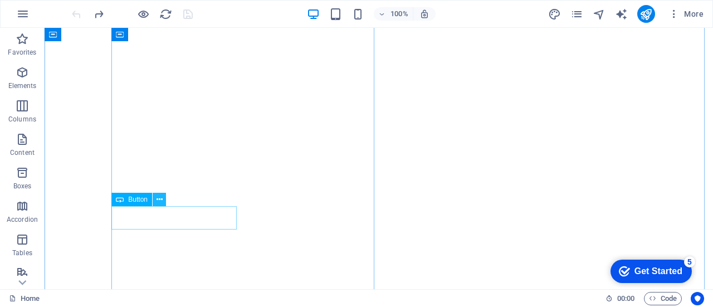
click at [158, 199] on icon at bounding box center [160, 200] width 6 height 12
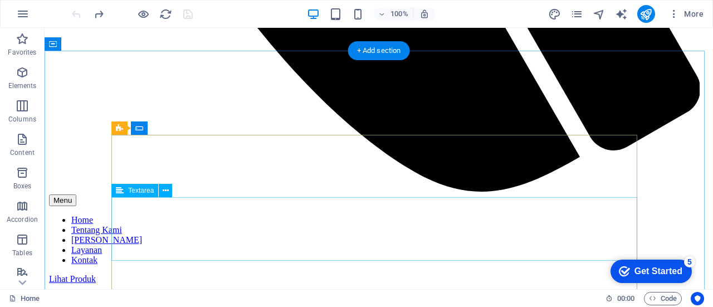
scroll to position [1181, 0]
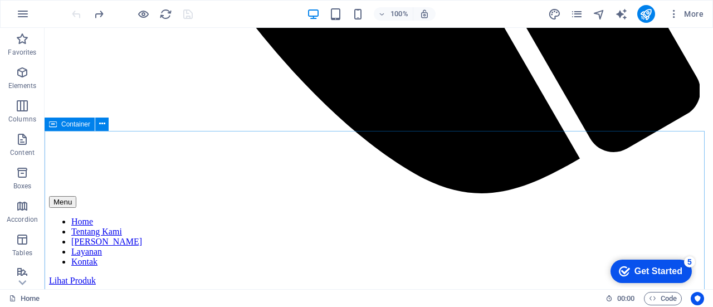
click at [58, 122] on div "Container" at bounding box center [70, 124] width 50 height 13
click at [99, 123] on icon at bounding box center [102, 124] width 6 height 12
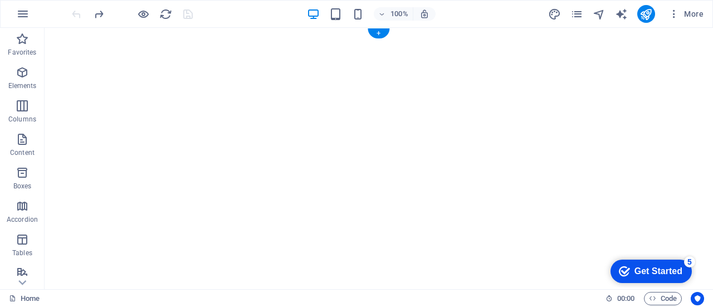
scroll to position [152, 0]
click at [621, 14] on icon "text_generator" at bounding box center [621, 14] width 13 height 13
select select "English"
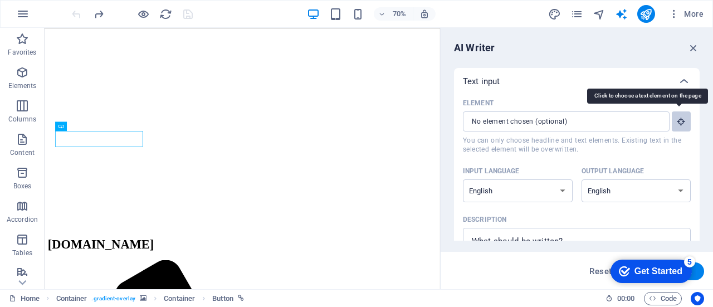
click at [683, 124] on icon "button" at bounding box center [681, 121] width 10 height 10
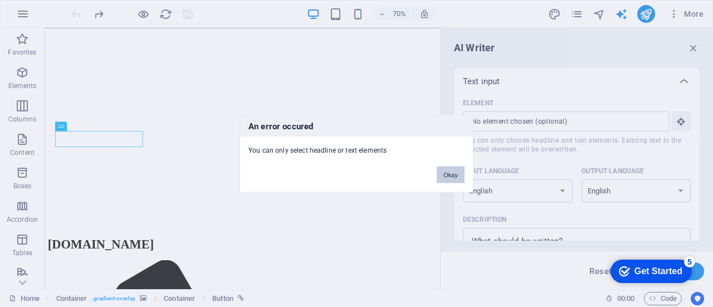
click at [450, 175] on button "Okay" at bounding box center [451, 174] width 28 height 17
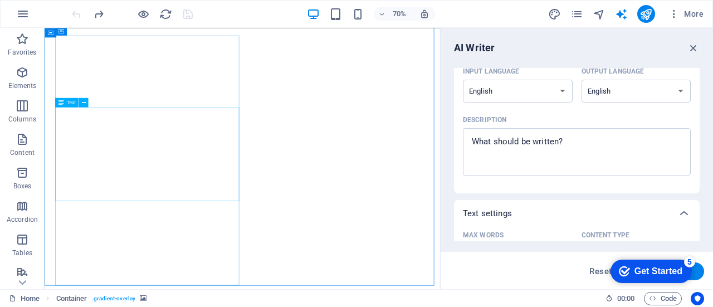
scroll to position [42, 0]
click at [692, 47] on icon "button" at bounding box center [693, 48] width 12 height 12
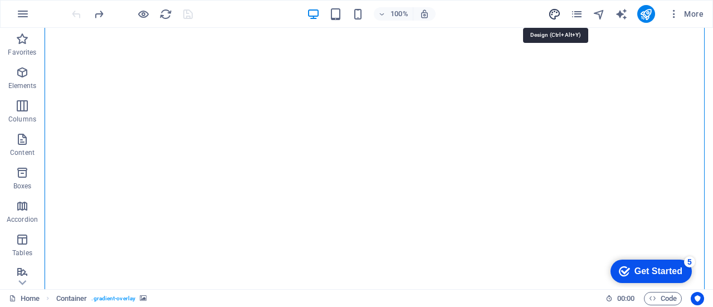
click at [560, 13] on icon "design" at bounding box center [554, 14] width 13 height 13
select select "rem"
select select "200"
select select "px"
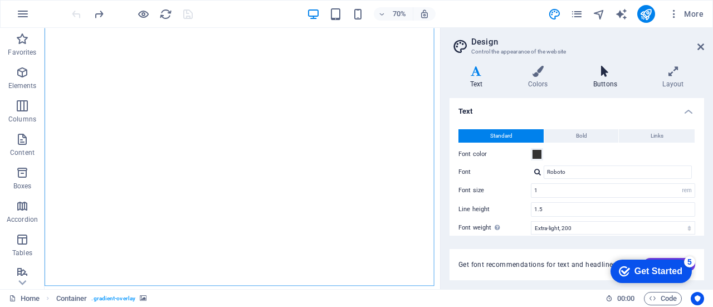
click at [613, 78] on h4 "Buttons" at bounding box center [607, 77] width 69 height 23
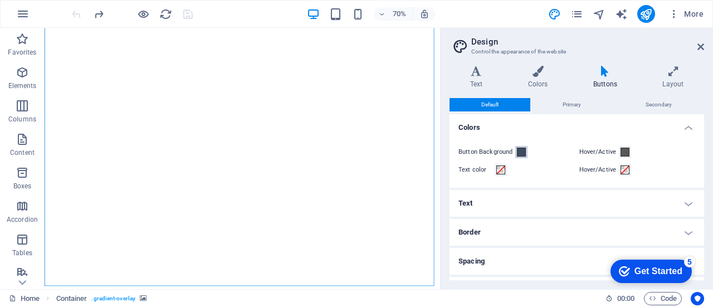
click at [522, 150] on span at bounding box center [521, 152] width 9 height 9
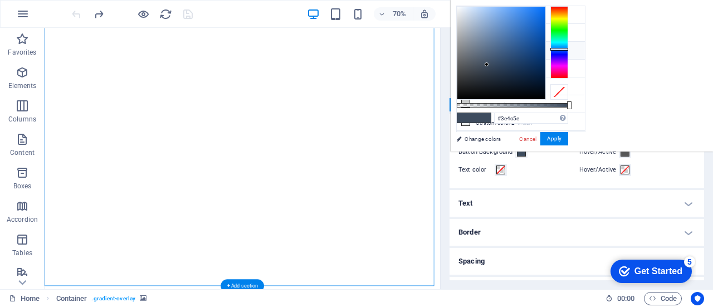
click at [435, 13] on figure at bounding box center [327, 13] width 556 height 0
click at [568, 142] on button "Apply" at bounding box center [554, 138] width 28 height 13
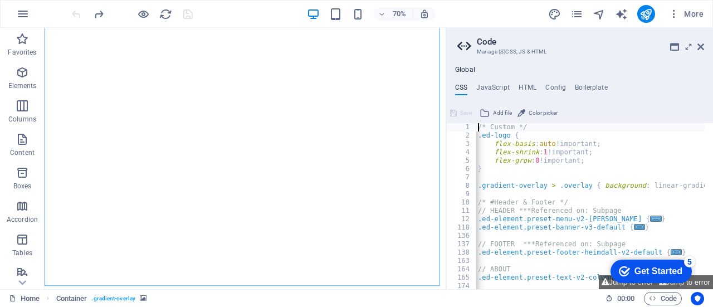
scroll to position [0, 1]
click at [696, 49] on header "Code Manage (S)CSS, JS & HTML" at bounding box center [580, 42] width 247 height 29
click at [704, 48] on icon at bounding box center [700, 46] width 7 height 9
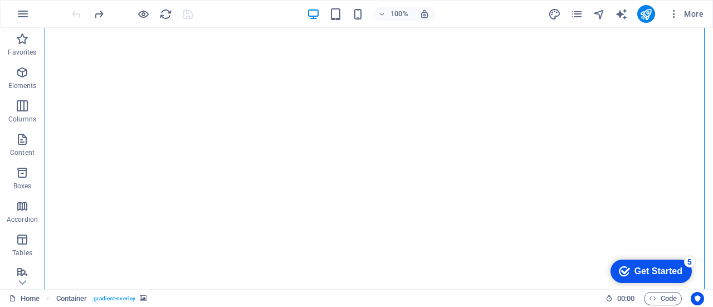
click at [554, 22] on div "More" at bounding box center [628, 14] width 160 height 18
click at [554, 19] on icon "design" at bounding box center [554, 14] width 13 height 13
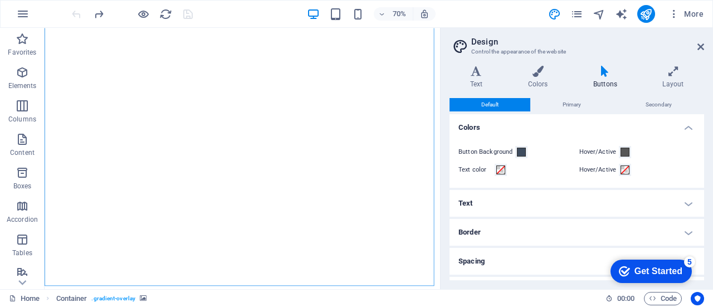
click at [567, 206] on h4 "Text" at bounding box center [577, 203] width 255 height 27
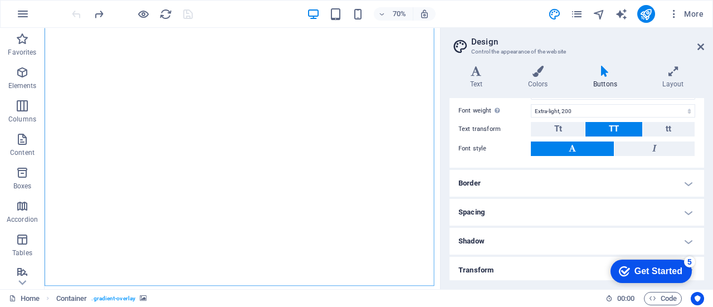
scroll to position [240, 0]
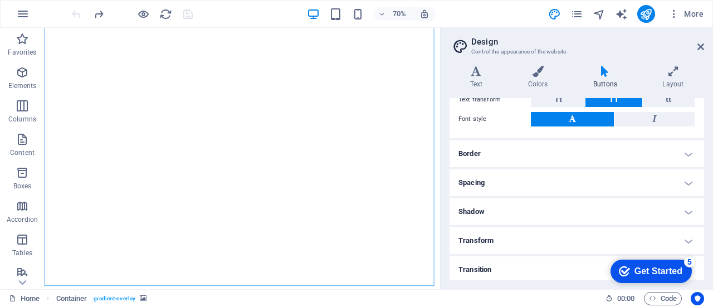
click at [510, 270] on h4 "Transition" at bounding box center [577, 269] width 255 height 27
click at [510, 270] on h4 "Transition" at bounding box center [577, 266] width 255 height 20
click at [510, 270] on h4 "Transition" at bounding box center [577, 269] width 255 height 27
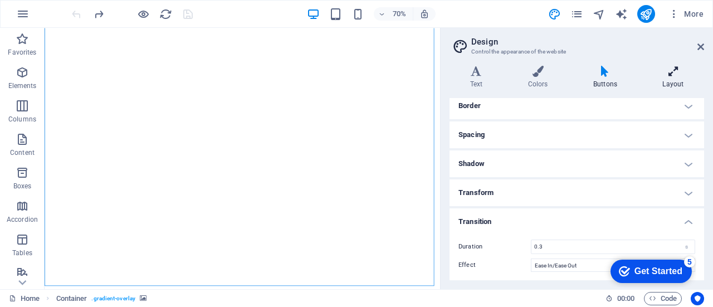
click at [660, 71] on icon at bounding box center [673, 71] width 62 height 11
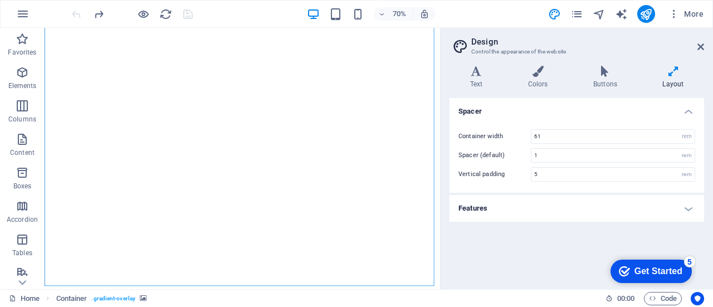
click at [578, 215] on h4 "Features" at bounding box center [577, 208] width 255 height 27
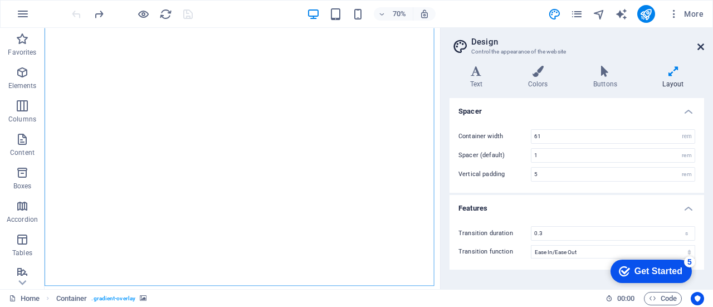
click at [700, 45] on icon at bounding box center [700, 46] width 7 height 9
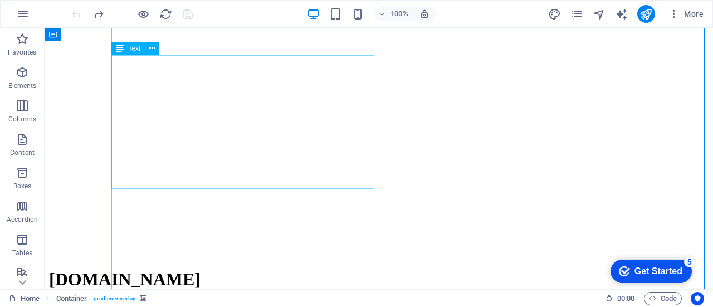
scroll to position [216, 0]
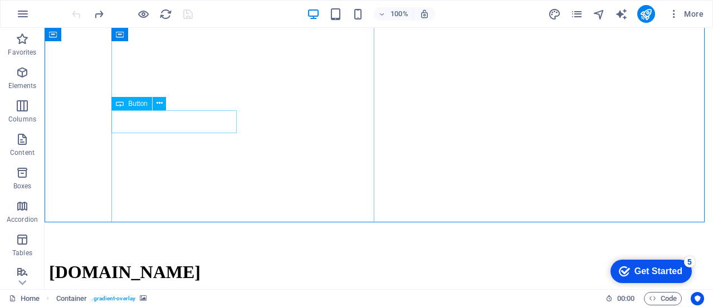
click at [134, 102] on span "Button" at bounding box center [137, 103] width 19 height 7
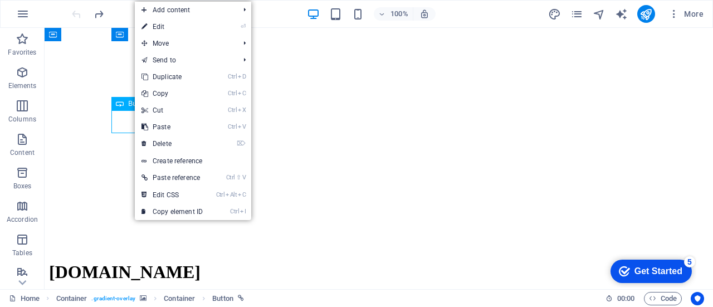
click at [134, 102] on span "Button" at bounding box center [137, 103] width 19 height 7
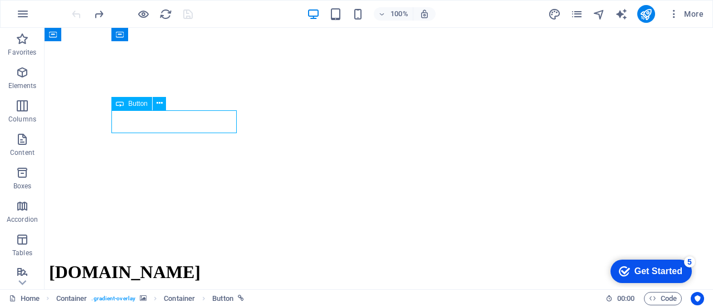
click at [134, 102] on span "Button" at bounding box center [137, 103] width 19 height 7
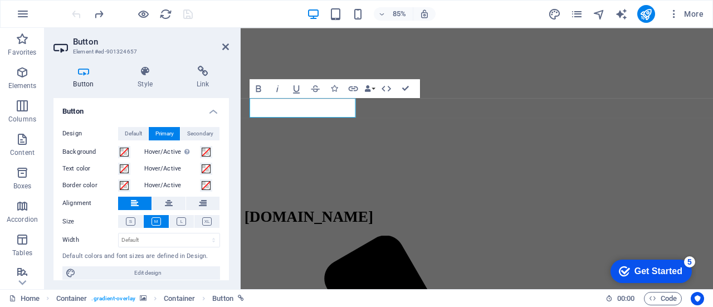
scroll to position [8, 0]
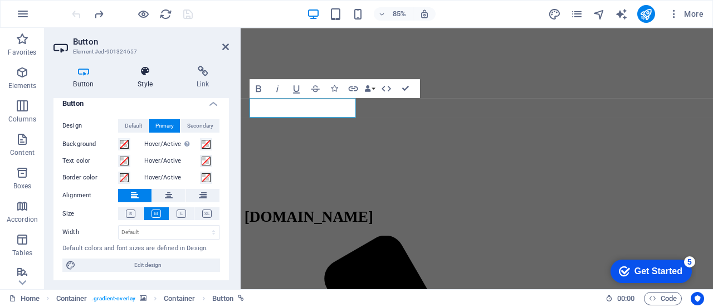
click at [144, 80] on h4 "Style" at bounding box center [147, 77] width 59 height 23
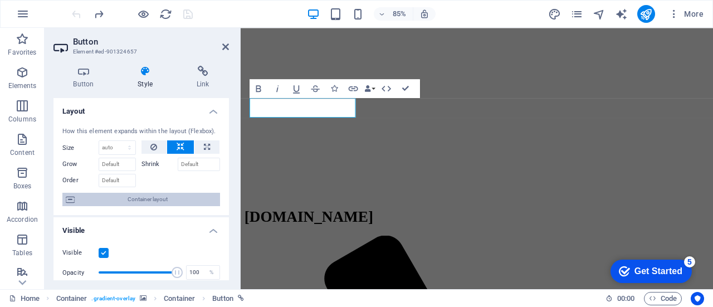
click at [148, 198] on span "Container layout" at bounding box center [147, 199] width 139 height 13
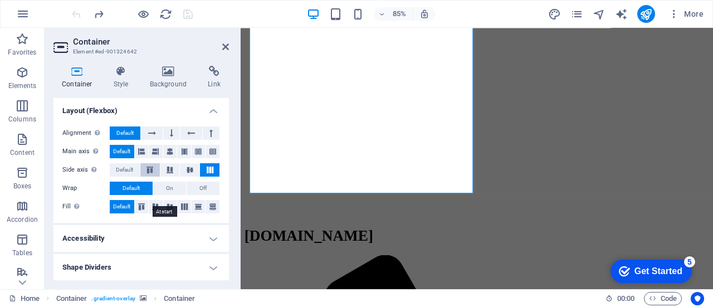
scroll to position [0, 0]
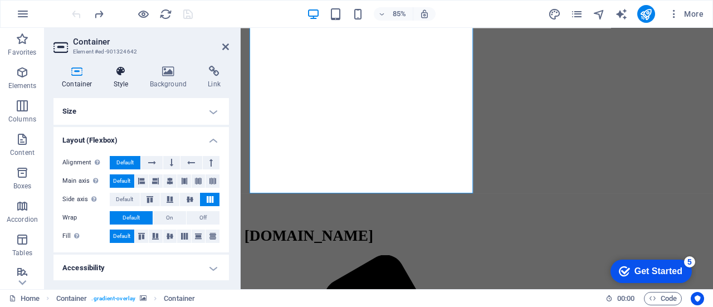
click at [114, 75] on icon at bounding box center [121, 71] width 32 height 11
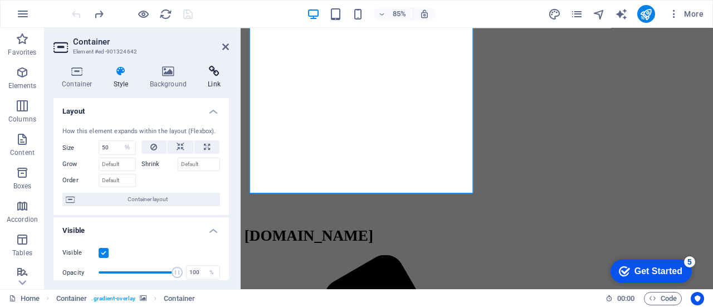
click at [213, 72] on icon at bounding box center [214, 71] width 30 height 11
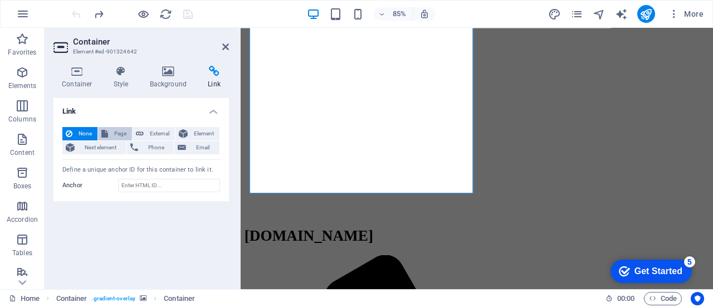
click at [115, 134] on span "Page" at bounding box center [119, 133] width 17 height 13
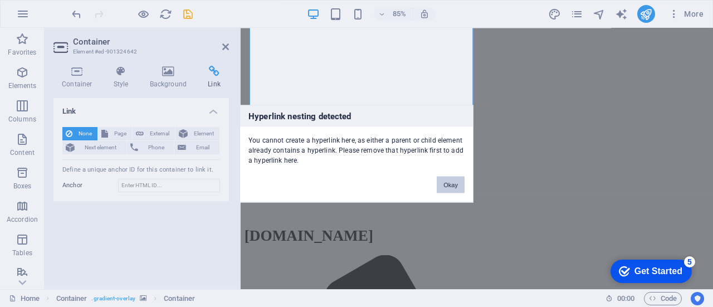
click at [450, 183] on button "Okay" at bounding box center [451, 184] width 28 height 17
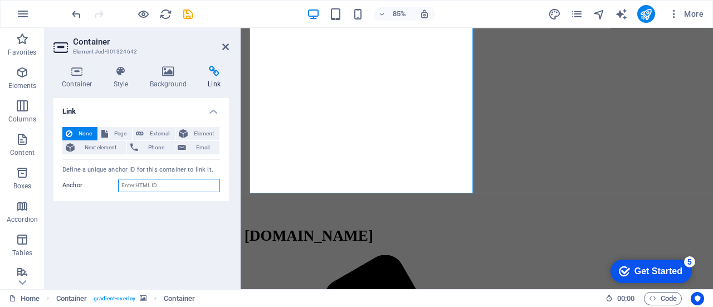
click at [125, 181] on input "Anchor" at bounding box center [169, 185] width 102 height 13
click at [225, 48] on icon at bounding box center [225, 46] width 7 height 9
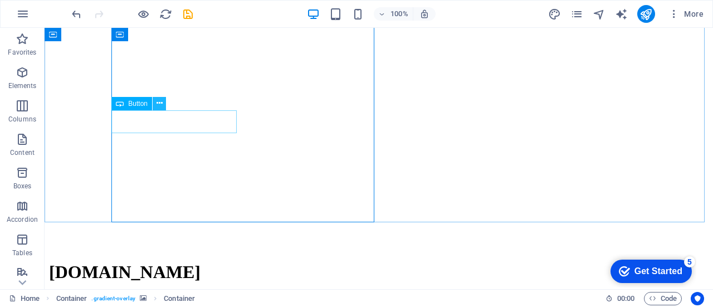
click at [159, 108] on icon at bounding box center [160, 103] width 6 height 12
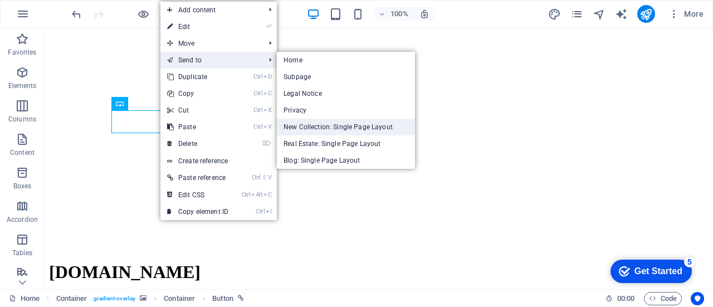
click at [330, 131] on link "New Collection: Single Page Layout" at bounding box center [346, 127] width 138 height 17
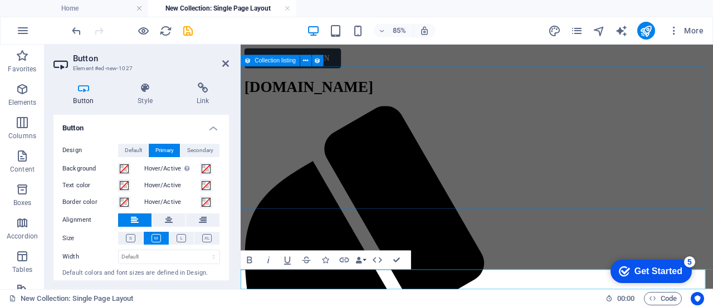
scroll to position [28, 0]
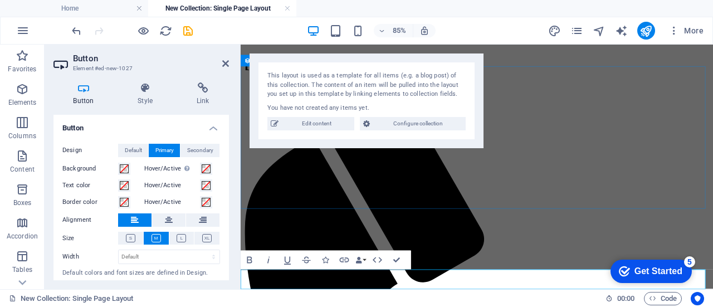
click at [330, 131] on div "This layout is used as a template for all items (e.g. a blog post) of this coll…" at bounding box center [367, 100] width 234 height 95
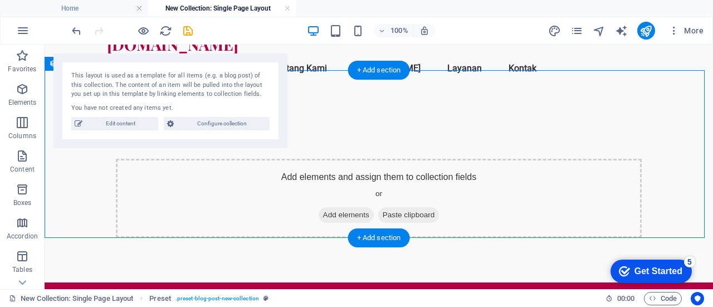
click at [299, 114] on div "Add elements and assign them to collection fields or Add elements Paste clipboa…" at bounding box center [379, 198] width 668 height 168
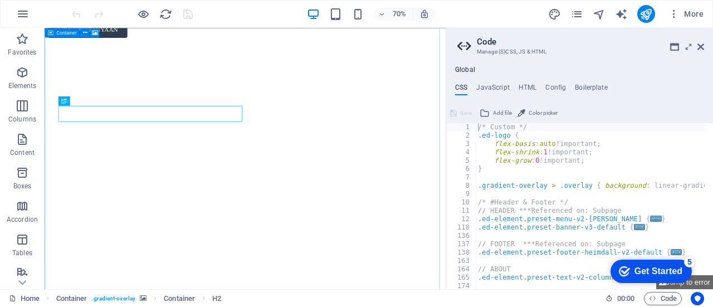
scroll to position [14, 0]
click at [462, 45] on icon at bounding box center [465, 46] width 17 height 16
click at [703, 45] on icon at bounding box center [700, 46] width 7 height 9
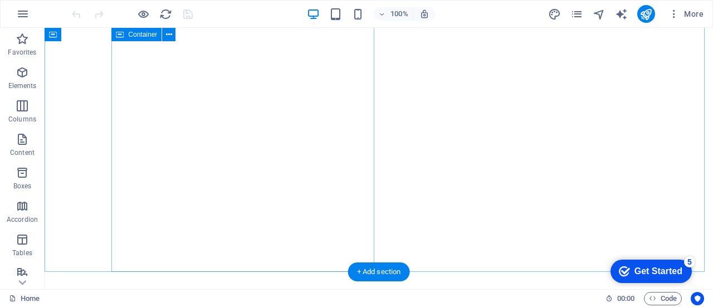
scroll to position [167, 0]
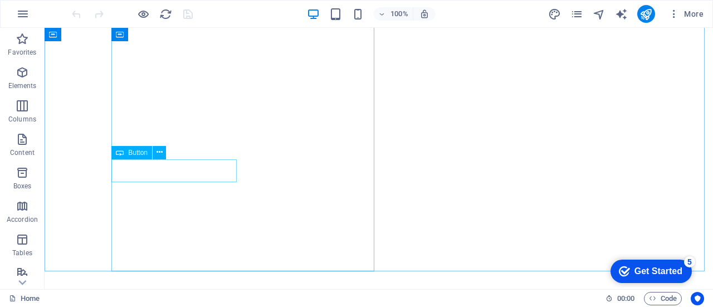
click at [136, 151] on span "Button" at bounding box center [137, 152] width 19 height 7
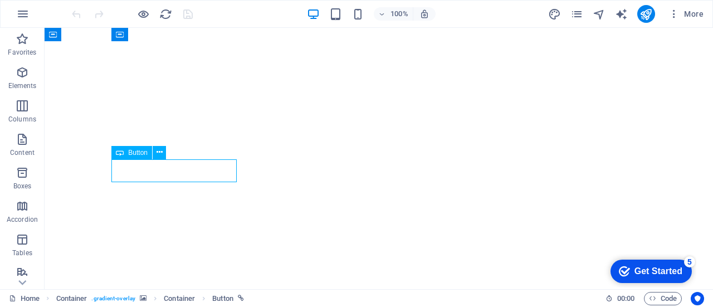
click at [136, 151] on span "Button" at bounding box center [137, 152] width 19 height 7
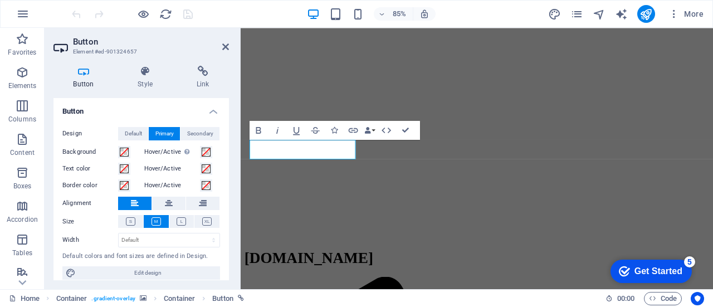
scroll to position [8, 0]
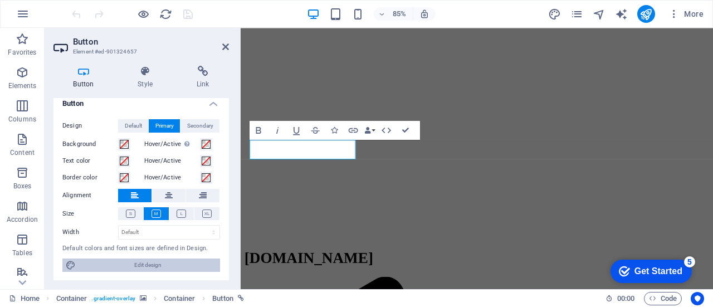
click at [149, 262] on span "Edit design" at bounding box center [148, 264] width 138 height 13
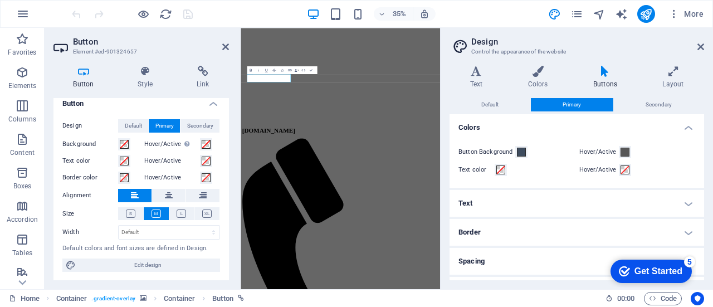
click at [536, 207] on h4 "Text" at bounding box center [577, 203] width 255 height 27
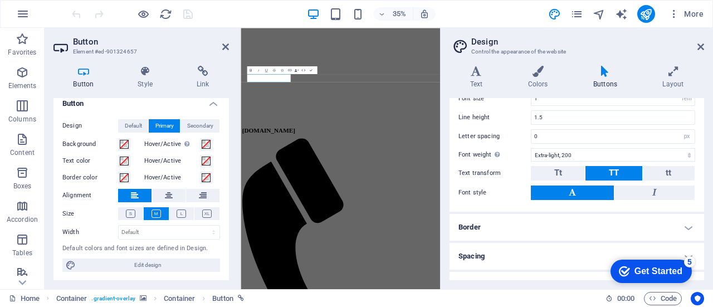
scroll to position [180, 0]
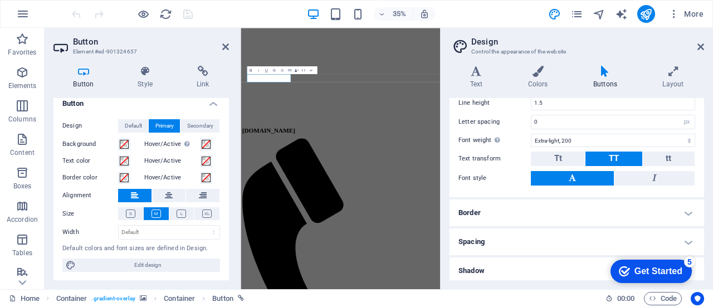
click at [530, 218] on h4 "Border" at bounding box center [577, 212] width 255 height 27
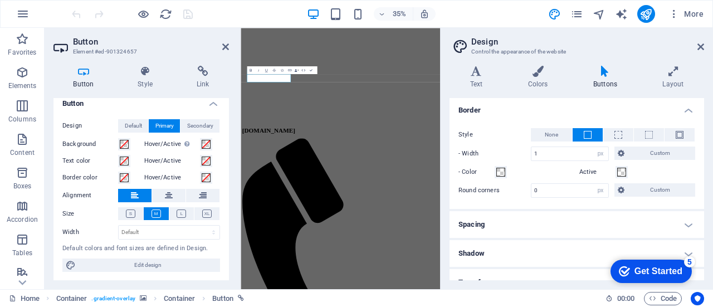
scroll to position [315, 0]
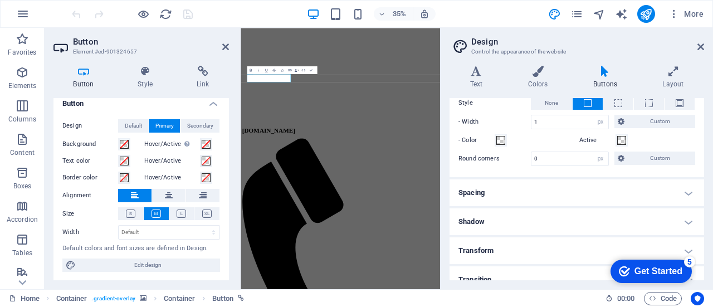
click at [523, 251] on h4 "Transform" at bounding box center [577, 250] width 255 height 27
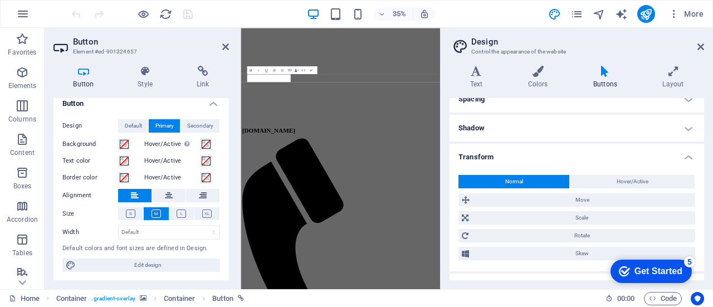
scroll to position [408, 0]
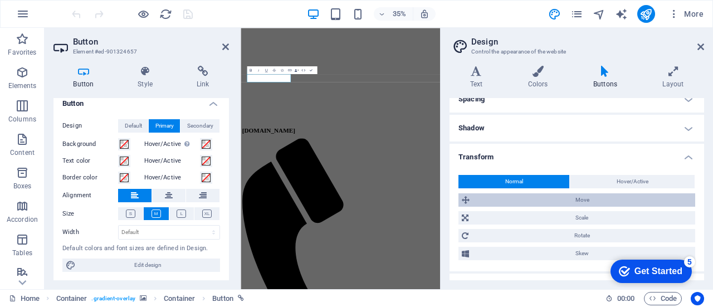
click at [554, 193] on span "Move" at bounding box center [582, 199] width 219 height 13
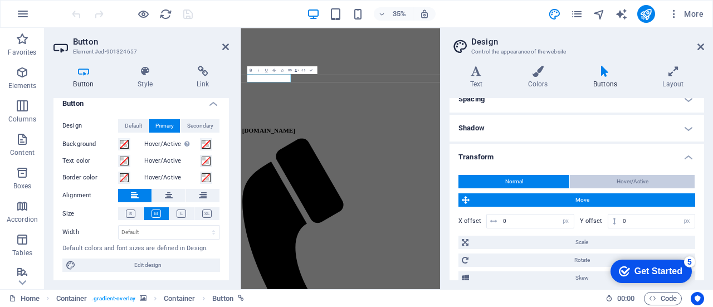
click at [621, 177] on span "Hover/Active" at bounding box center [633, 181] width 32 height 13
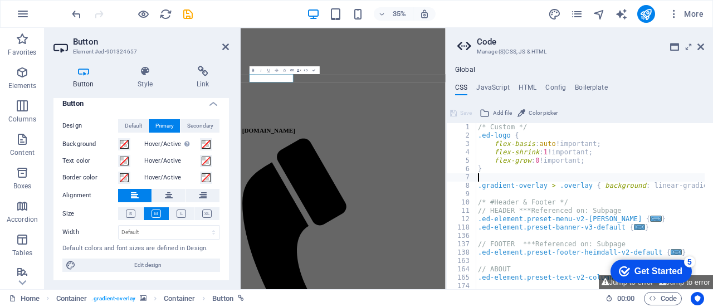
click at [554, 180] on div "/* Custom */ .ed-logo { flex-basis : auto !important; flex-shrink : 1 !importan…" at bounding box center [705, 210] width 458 height 174
click at [699, 43] on icon at bounding box center [700, 46] width 7 height 9
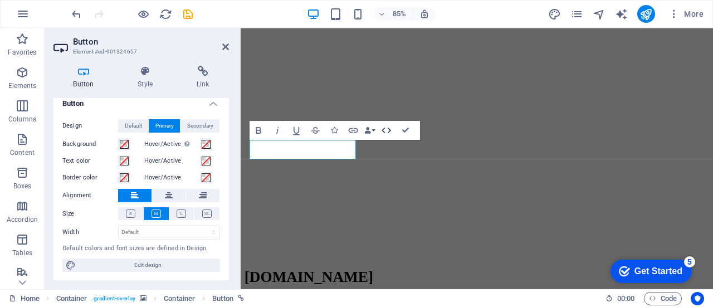
click at [390, 130] on icon "button" at bounding box center [386, 130] width 9 height 6
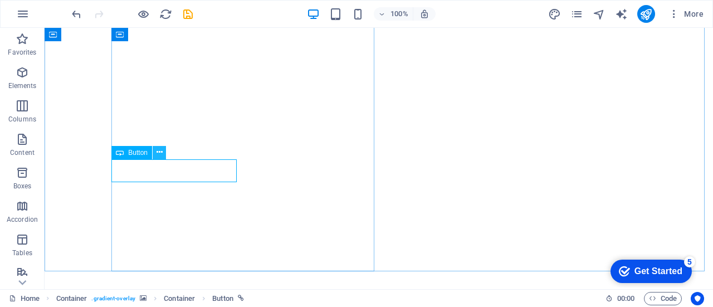
click at [158, 154] on icon at bounding box center [160, 152] width 6 height 12
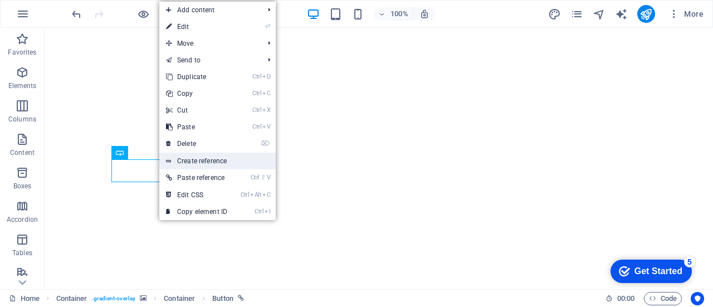
click at [214, 158] on link "Create reference" at bounding box center [217, 161] width 116 height 17
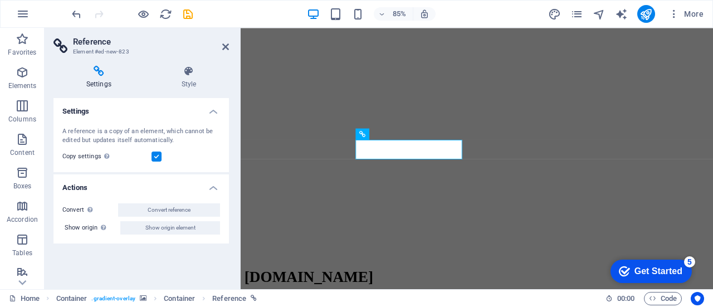
click at [221, 43] on h2 "Reference" at bounding box center [151, 42] width 156 height 10
click at [78, 15] on icon "undo" at bounding box center [76, 14] width 13 height 13
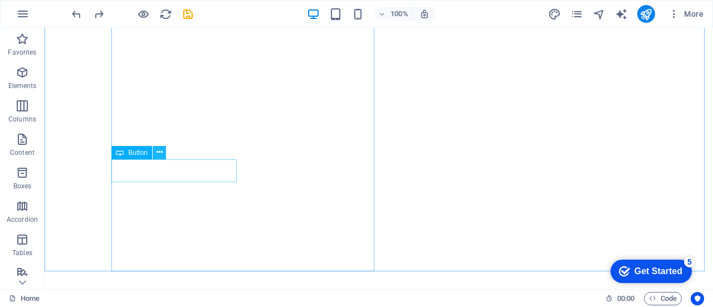
click at [160, 153] on icon at bounding box center [160, 152] width 6 height 12
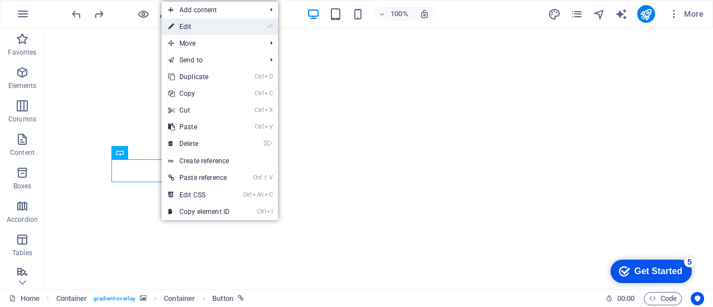
click at [236, 25] on link "⏎ Edit" at bounding box center [199, 26] width 75 height 17
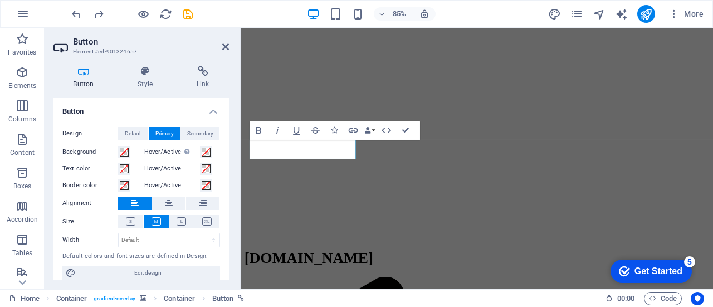
scroll to position [8, 0]
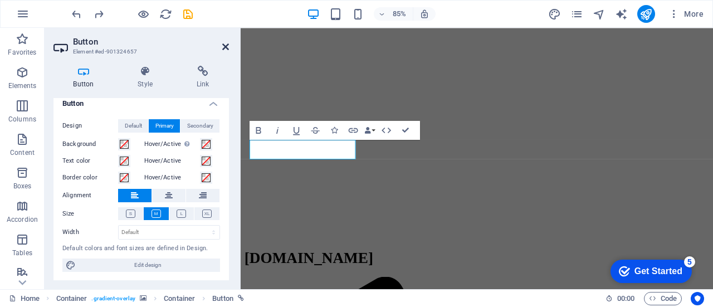
click at [226, 42] on icon at bounding box center [225, 46] width 7 height 9
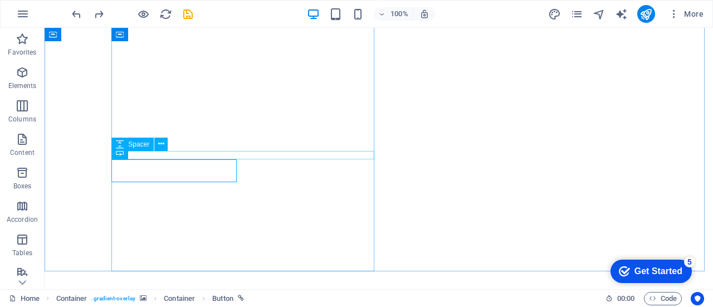
click at [144, 145] on span "Spacer" at bounding box center [138, 144] width 21 height 7
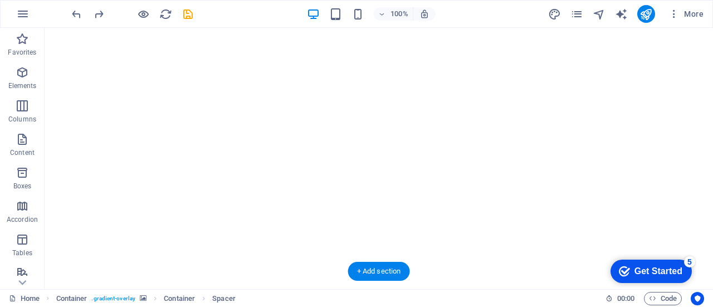
drag, startPoint x: 163, startPoint y: 169, endPoint x: 128, endPoint y: 157, distance: 37.2
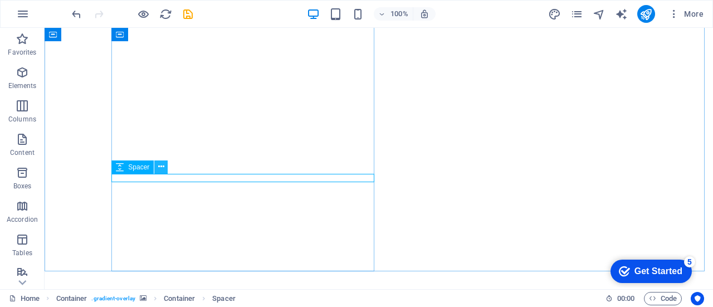
click at [164, 167] on button at bounding box center [160, 166] width 13 height 13
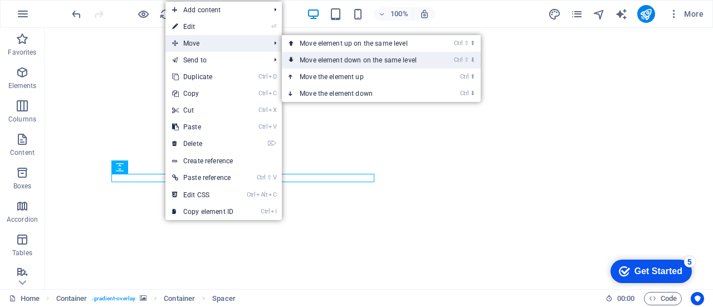
click at [353, 64] on link "Ctrl ⇧ ⬇ Move element down on the same level" at bounding box center [360, 60] width 157 height 17
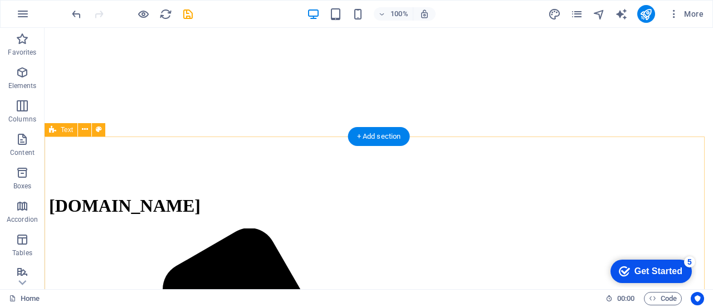
scroll to position [280, 0]
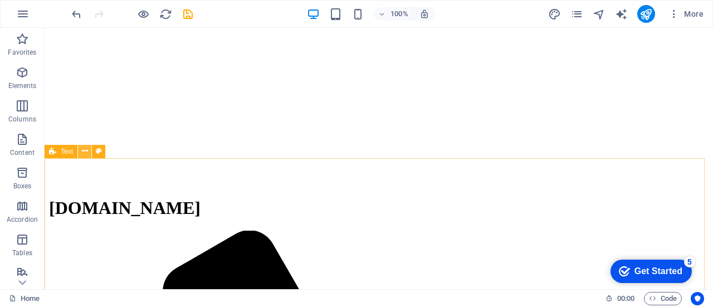
click at [82, 152] on icon at bounding box center [85, 151] width 6 height 12
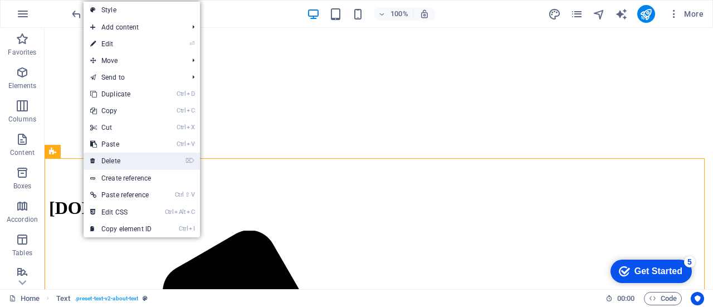
click at [111, 157] on link "⌦ Delete" at bounding box center [121, 161] width 75 height 17
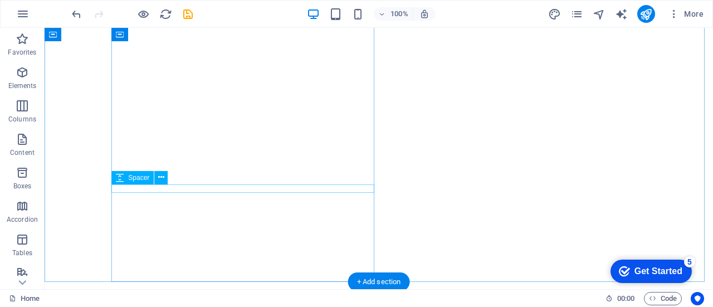
scroll to position [157, 0]
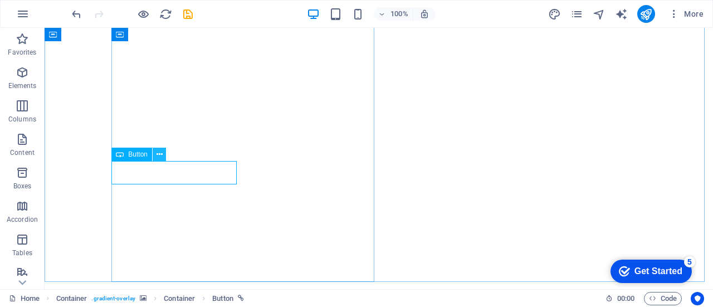
click at [157, 150] on icon at bounding box center [160, 155] width 6 height 12
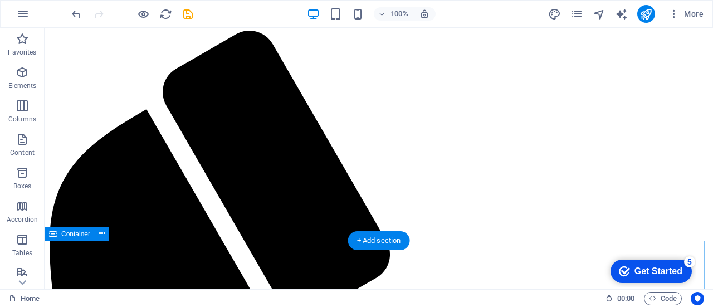
scroll to position [480, 0]
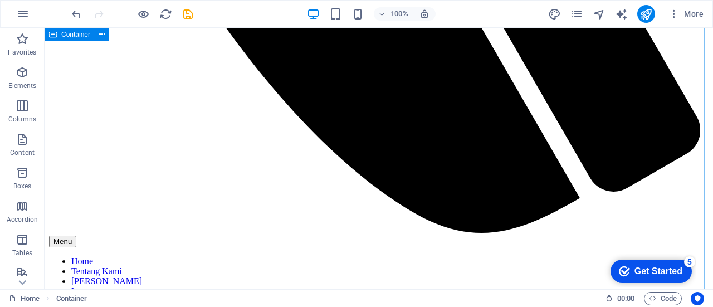
scroll to position [1220, 0]
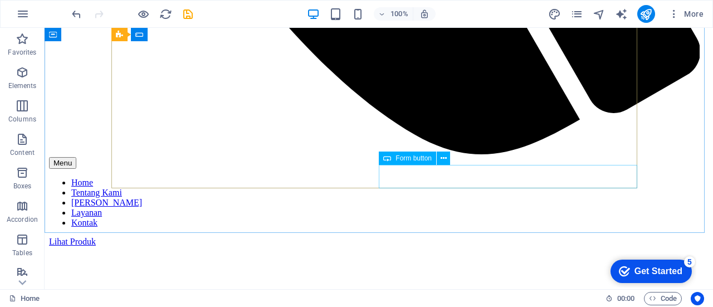
click at [424, 157] on span "Form button" at bounding box center [413, 158] width 36 height 7
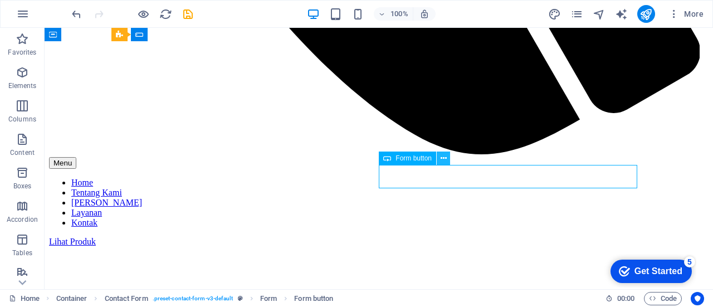
click at [441, 155] on icon at bounding box center [444, 159] width 6 height 12
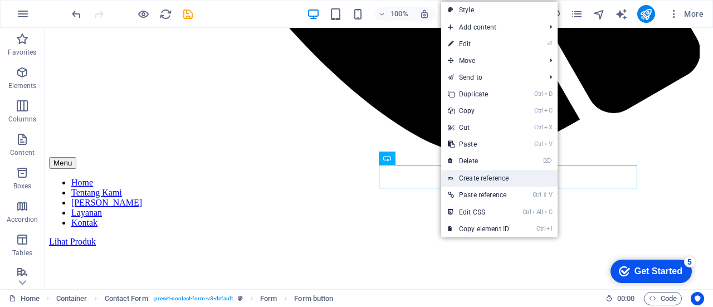
click at [473, 179] on link "Create reference" at bounding box center [499, 178] width 116 height 17
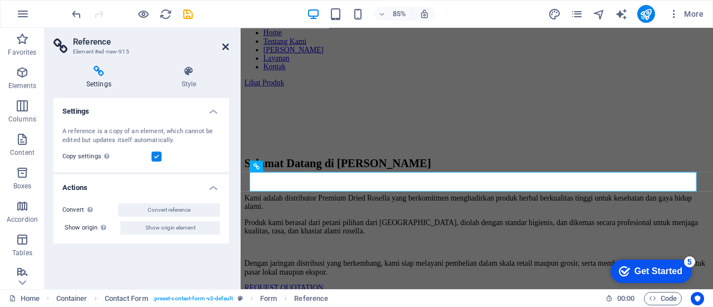
click at [228, 46] on icon at bounding box center [225, 46] width 7 height 9
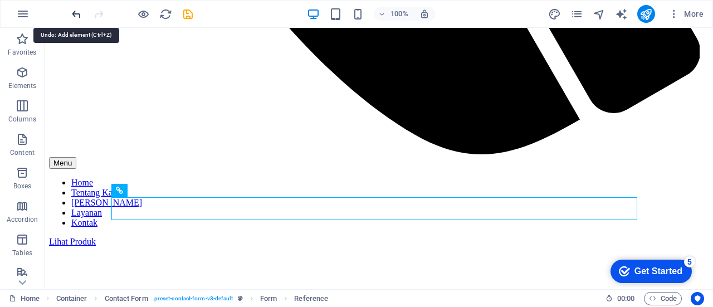
click at [76, 11] on icon "undo" at bounding box center [76, 14] width 13 height 13
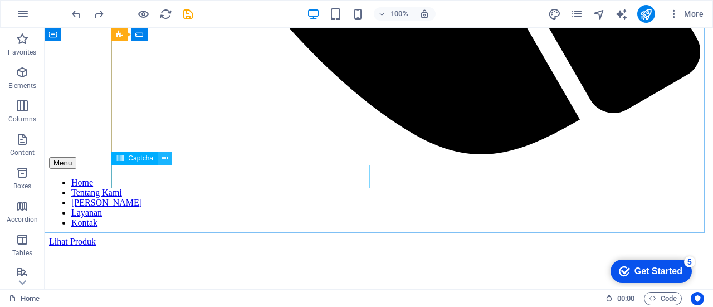
click at [167, 158] on icon at bounding box center [165, 159] width 6 height 12
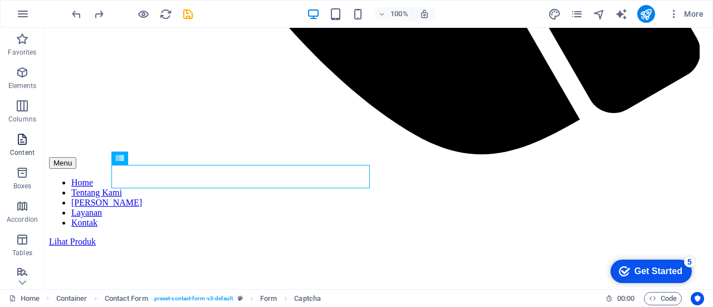
click at [29, 136] on icon "button" at bounding box center [22, 139] width 13 height 13
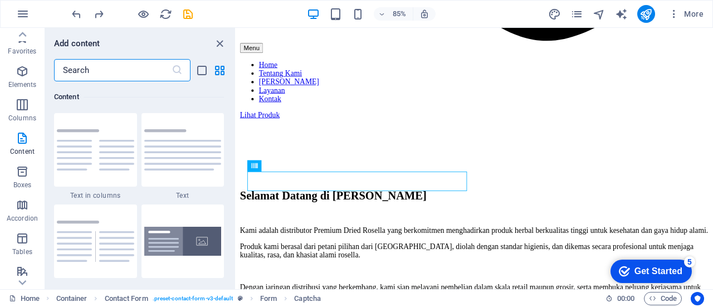
scroll to position [0, 0]
click at [16, 84] on p "Elements" at bounding box center [22, 85] width 28 height 9
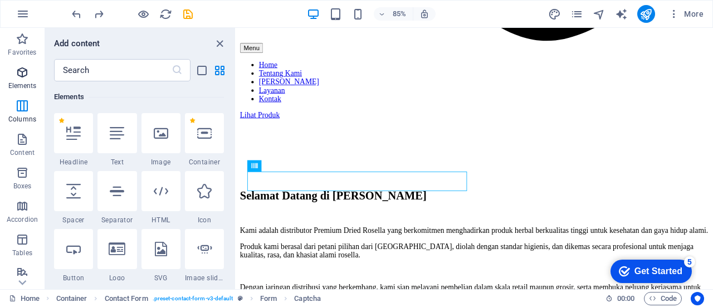
scroll to position [119, 0]
click at [74, 251] on icon at bounding box center [73, 249] width 14 height 14
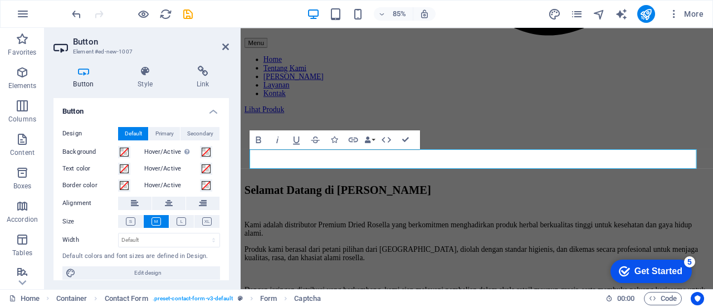
scroll to position [1018, 0]
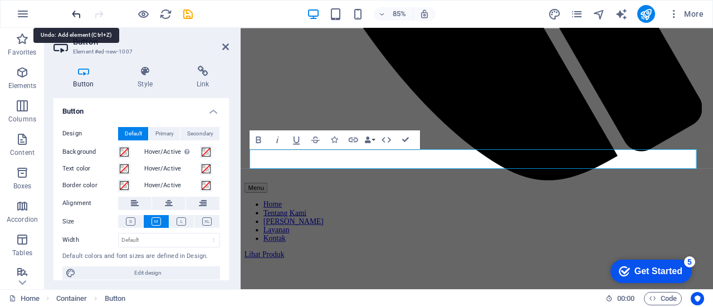
click at [80, 12] on icon "undo" at bounding box center [76, 14] width 13 height 13
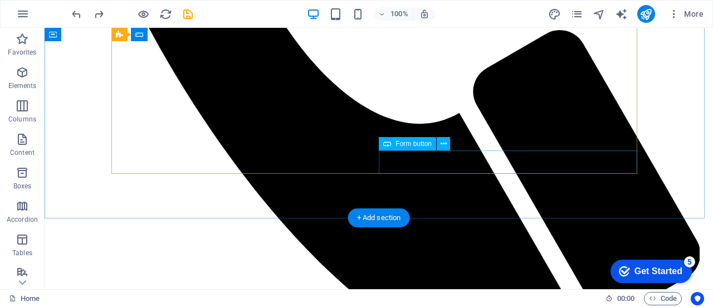
scroll to position [1234, 0]
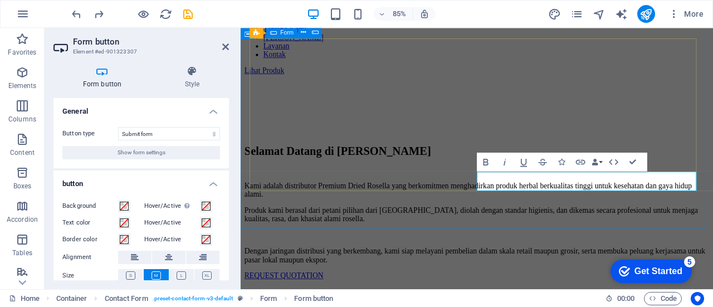
scroll to position [1188, 0]
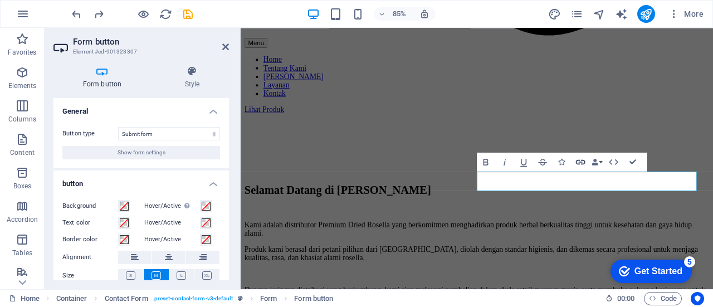
click at [578, 157] on icon "button" at bounding box center [580, 161] width 11 height 11
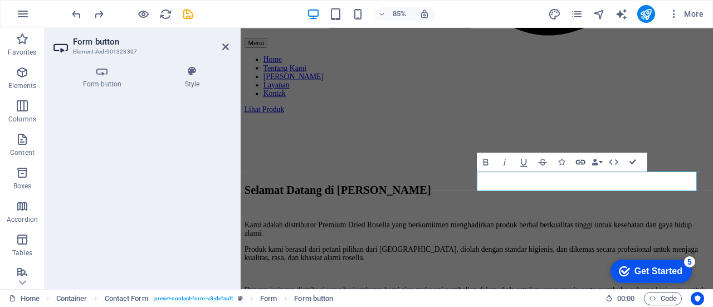
click at [580, 164] on icon "button" at bounding box center [580, 161] width 11 height 11
click at [109, 74] on icon at bounding box center [101, 71] width 97 height 11
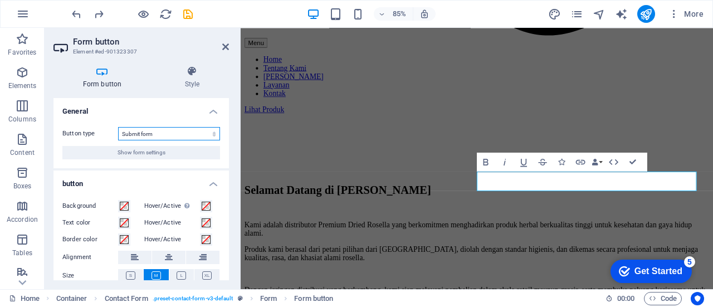
click at [169, 134] on select "Submit form Reset form No action" at bounding box center [169, 133] width 102 height 13
click at [118, 127] on select "Submit form Reset form No action" at bounding box center [169, 133] width 102 height 13
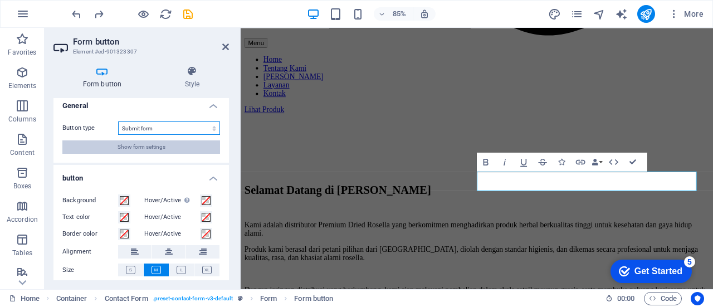
scroll to position [0, 0]
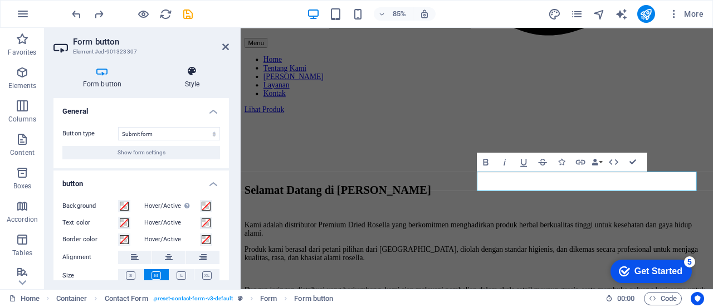
click at [190, 71] on icon at bounding box center [192, 71] width 74 height 11
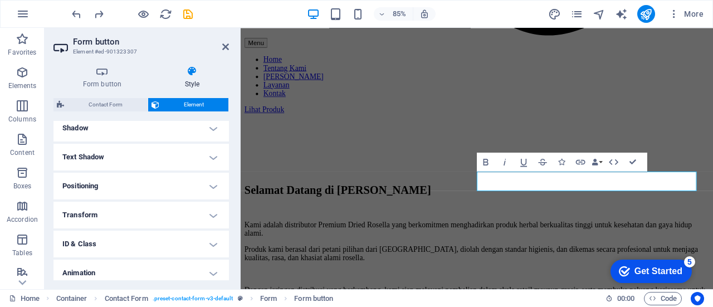
scroll to position [311, 0]
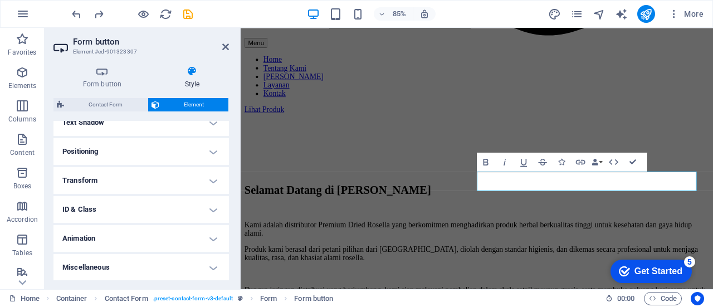
click at [154, 208] on h4 "ID & Class" at bounding box center [140, 209] width 175 height 27
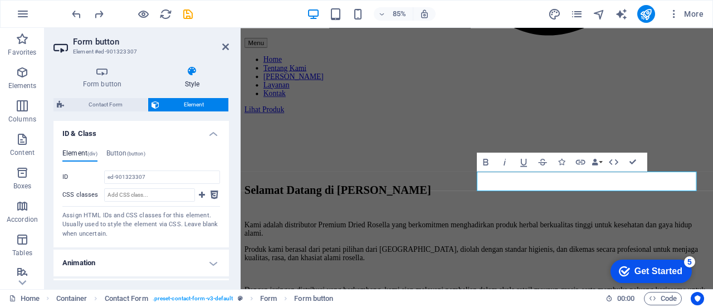
scroll to position [390, 0]
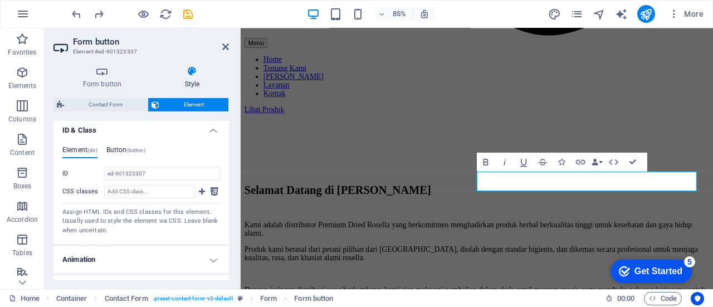
click at [129, 154] on h4 "Button (button)" at bounding box center [125, 152] width 39 height 12
click at [199, 194] on icon at bounding box center [202, 191] width 6 height 13
click at [215, 191] on icon at bounding box center [215, 191] width 8 height 13
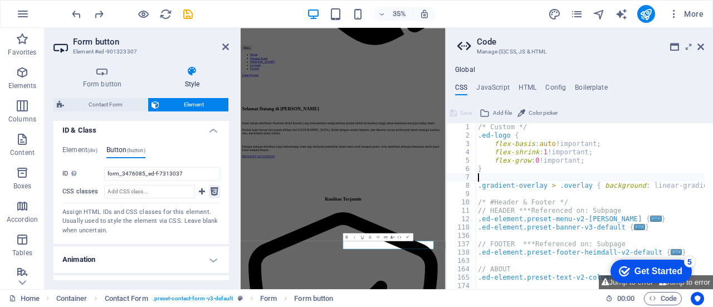
scroll to position [749, 0]
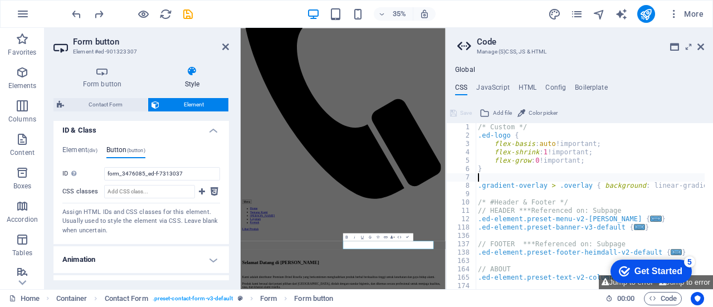
paste textarea "</a>"
type textarea "</a>"
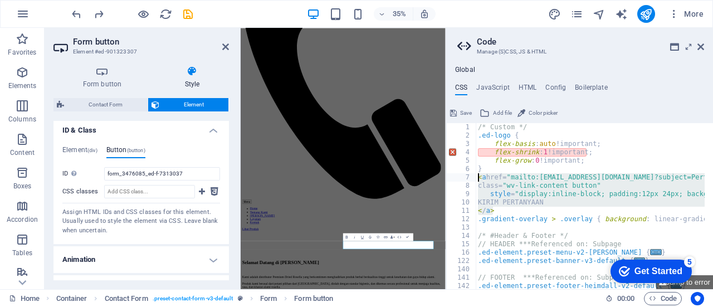
drag, startPoint x: 496, startPoint y: 209, endPoint x: 478, endPoint y: 180, distance: 33.2
type textarea "<a href="mailto:[EMAIL_ADDRESS][DOMAIN_NAME]?subject=Pertanyaan%20Produk%20Rose…"
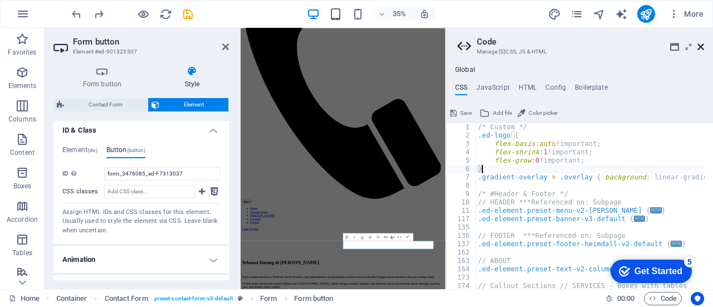
type textarea "}"
click at [698, 46] on icon at bounding box center [700, 46] width 7 height 9
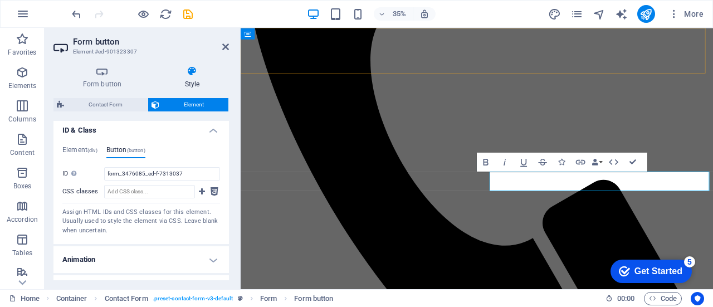
scroll to position [1188, 0]
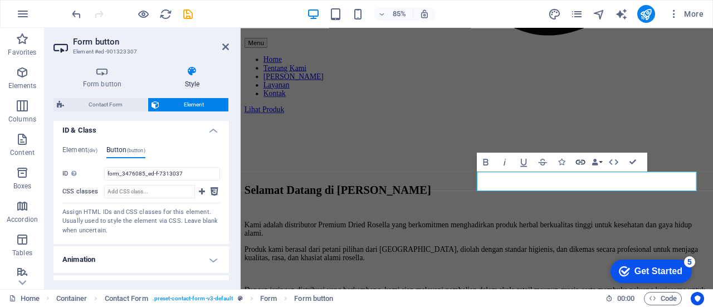
click at [583, 159] on icon "button" at bounding box center [580, 161] width 11 height 11
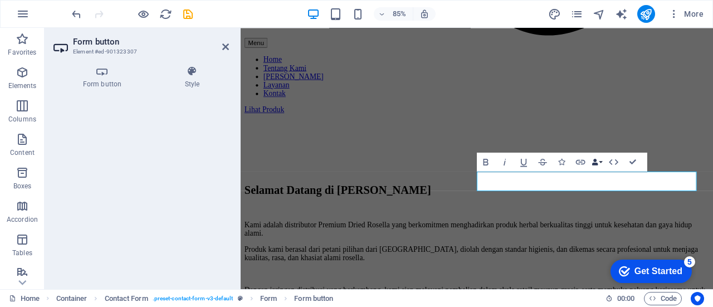
click at [604, 159] on button "Data Bindings" at bounding box center [596, 161] width 13 height 19
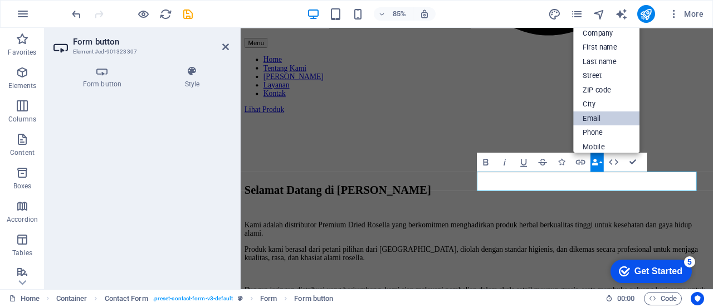
click at [604, 114] on link "Email" at bounding box center [607, 118] width 66 height 14
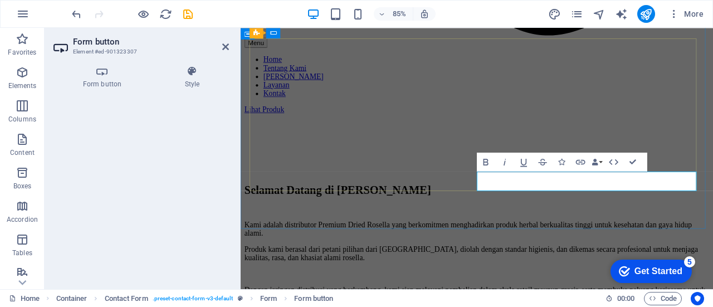
click link "[EMAIL_ADDRESS][DOMAIN_NAME]"
click at [600, 158] on button "Data Bindings" at bounding box center [596, 161] width 13 height 19
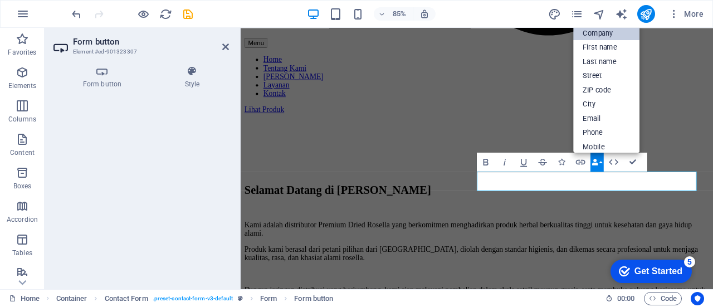
click at [596, 38] on link "Company" at bounding box center [607, 33] width 66 height 14
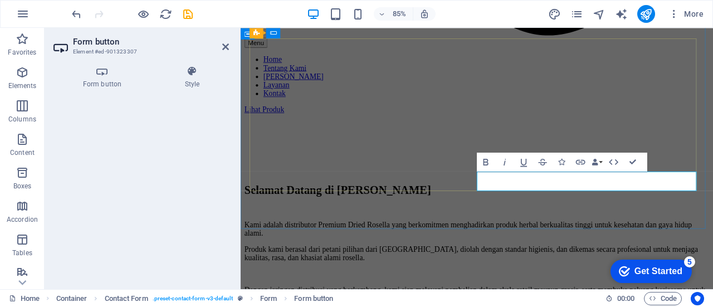
click at [75, 14] on icon "undo" at bounding box center [76, 14] width 13 height 13
click at [224, 44] on icon at bounding box center [225, 46] width 7 height 9
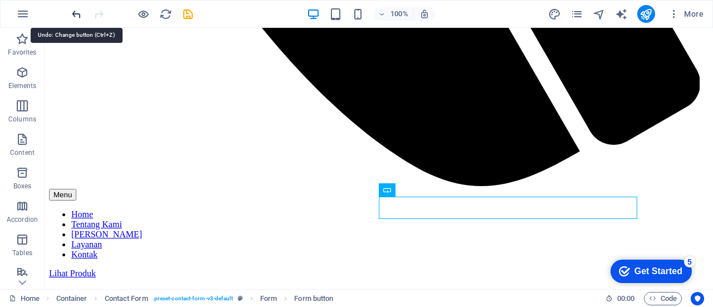
click at [75, 16] on icon "undo" at bounding box center [76, 14] width 13 height 13
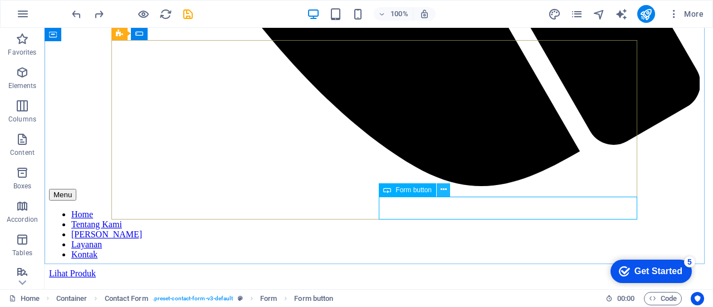
click at [443, 186] on icon at bounding box center [444, 190] width 6 height 12
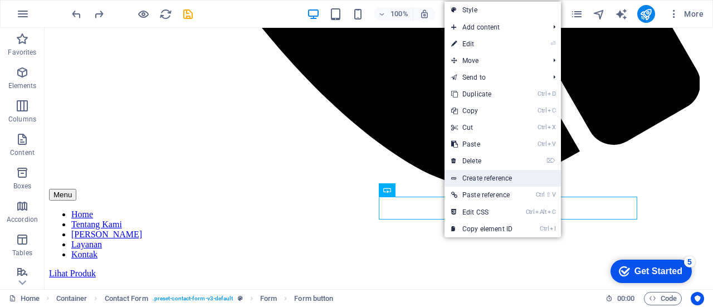
click at [475, 172] on link "Create reference" at bounding box center [503, 178] width 116 height 17
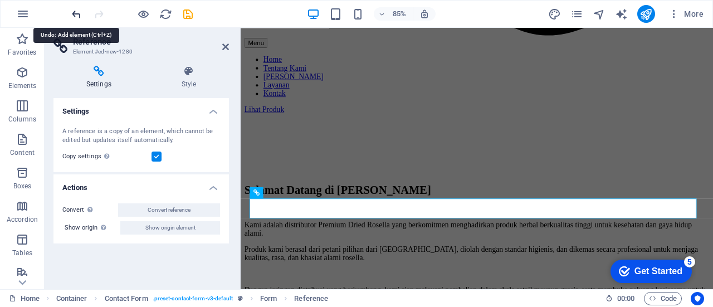
click at [72, 16] on icon "undo" at bounding box center [76, 14] width 13 height 13
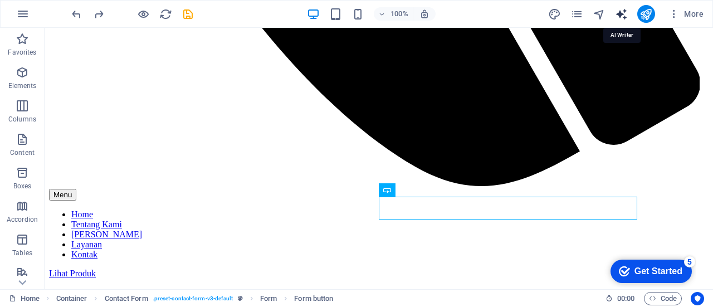
click at [621, 9] on icon "text_generator" at bounding box center [621, 14] width 13 height 13
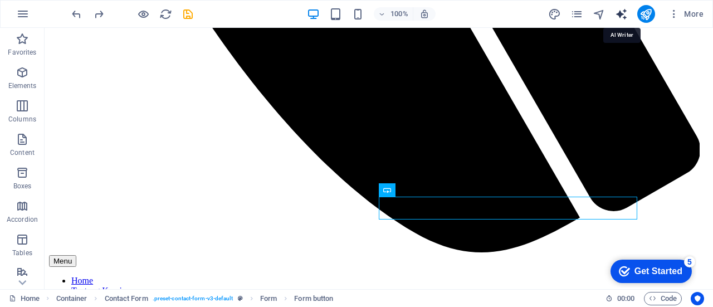
select select "English"
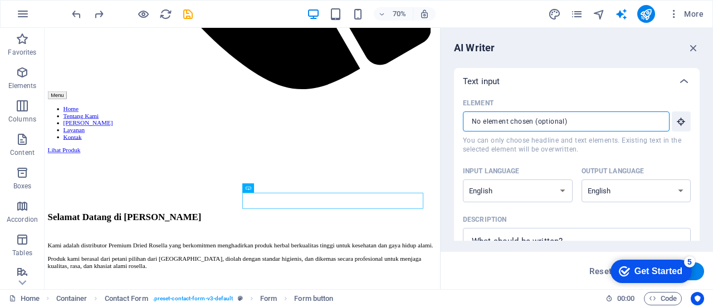
click at [548, 122] on input "Element ​ You can only choose headline and text elements. Existing text in the …" at bounding box center [562, 121] width 199 height 20
click at [583, 124] on input "Element ​ You can only choose headline and text elements. Existing text in the …" at bounding box center [562, 121] width 199 height 20
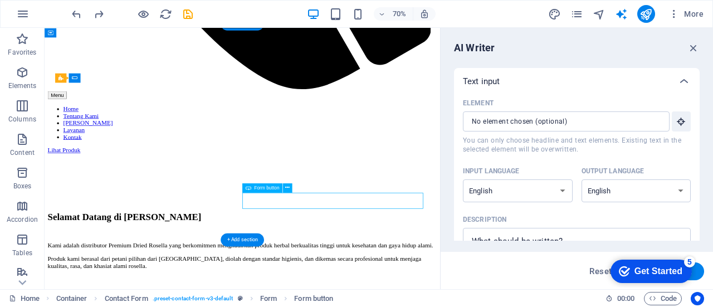
drag, startPoint x: 512, startPoint y: 268, endPoint x: 414, endPoint y: 265, distance: 98.6
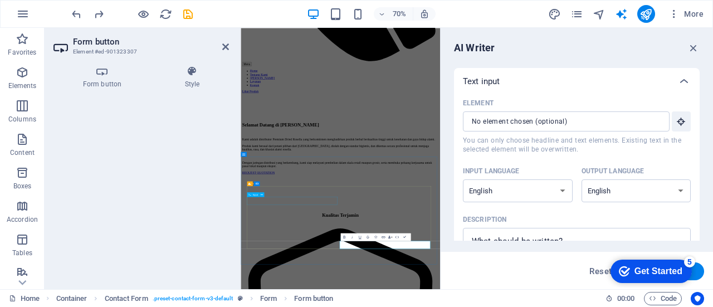
scroll to position [749, 0]
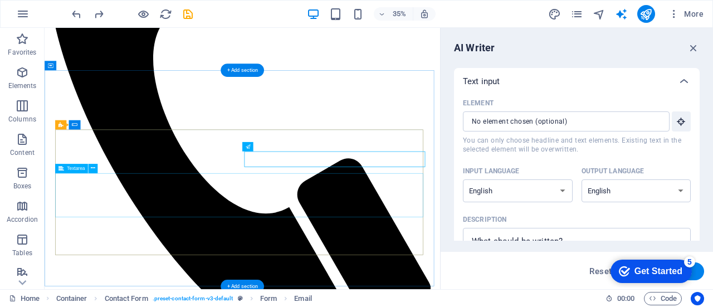
scroll to position [1056, 0]
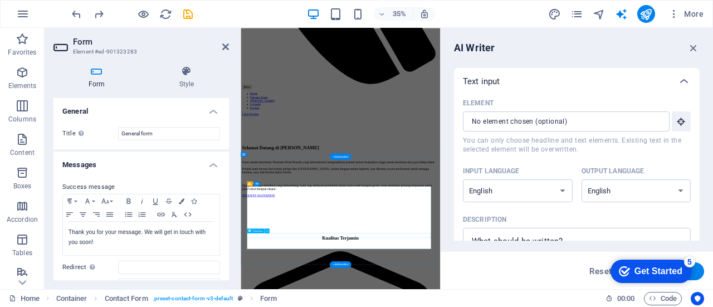
scroll to position [749, 0]
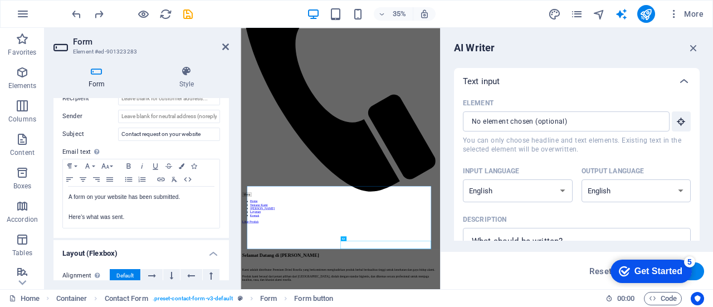
scroll to position [356, 0]
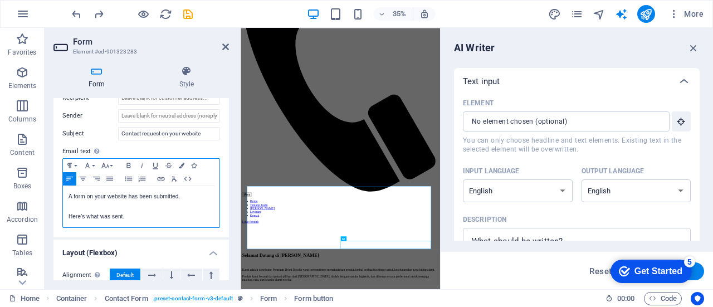
click at [148, 192] on p "A form on your website has been submitted." at bounding box center [141, 197] width 145 height 10
click at [120, 202] on p at bounding box center [141, 207] width 145 height 10
click at [117, 197] on p "A form on your website has been submitted." at bounding box center [141, 197] width 145 height 10
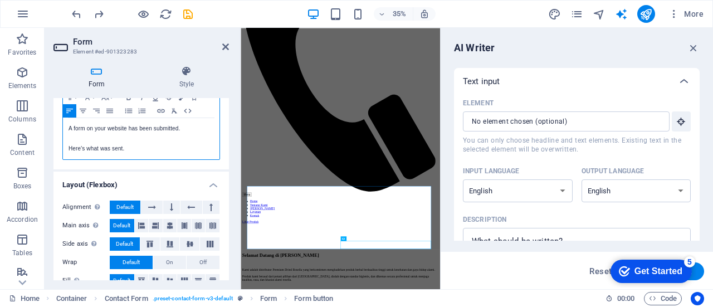
scroll to position [439, 0]
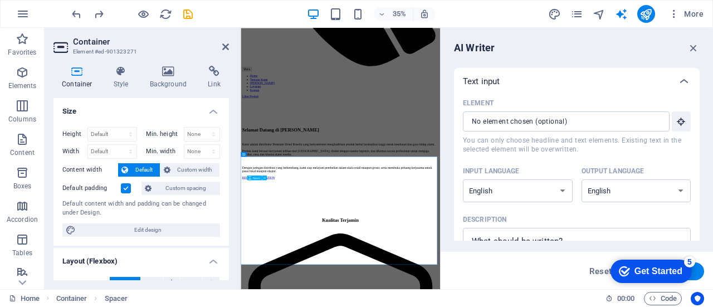
scroll to position [749, 0]
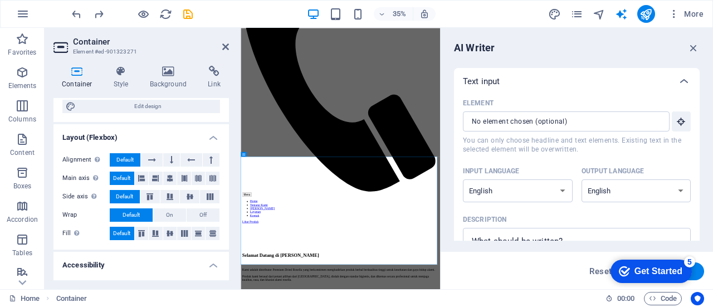
scroll to position [248, 0]
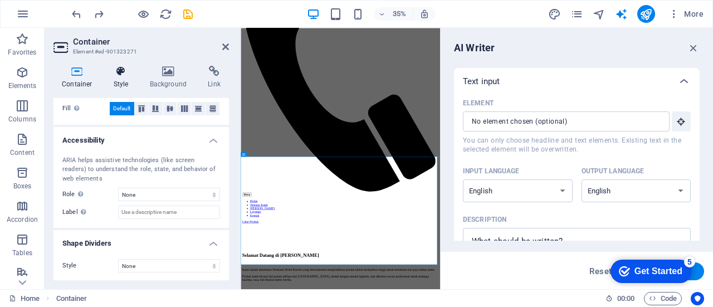
click at [117, 80] on h4 "Style" at bounding box center [123, 77] width 36 height 23
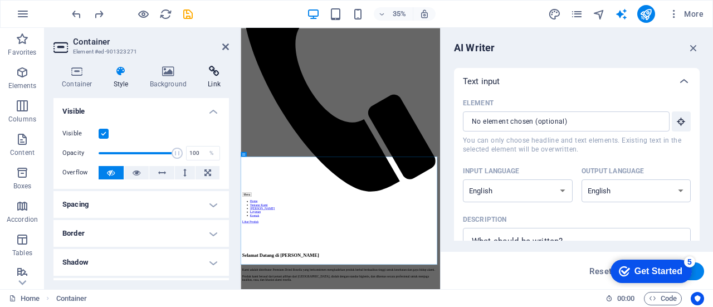
click at [216, 71] on icon at bounding box center [214, 71] width 30 height 11
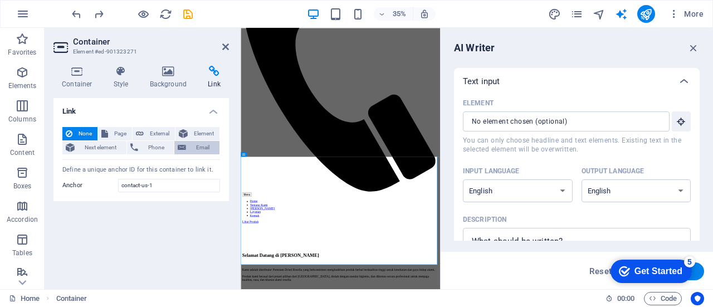
click at [202, 153] on span "Email" at bounding box center [202, 147] width 27 height 13
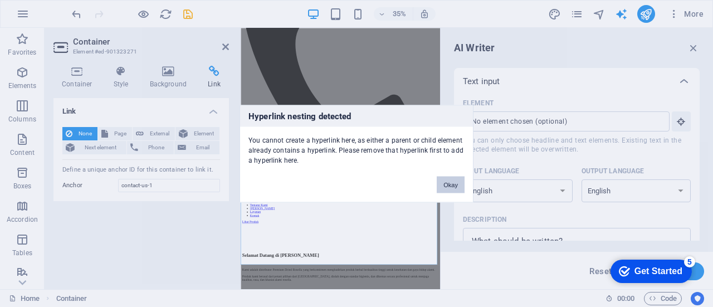
click at [461, 181] on button "Okay" at bounding box center [451, 184] width 28 height 17
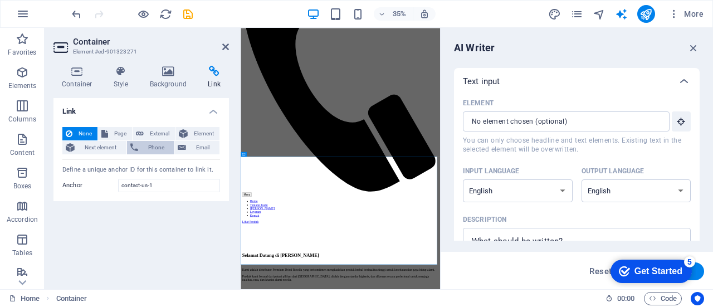
click at [148, 149] on span "Phone" at bounding box center [156, 147] width 30 height 13
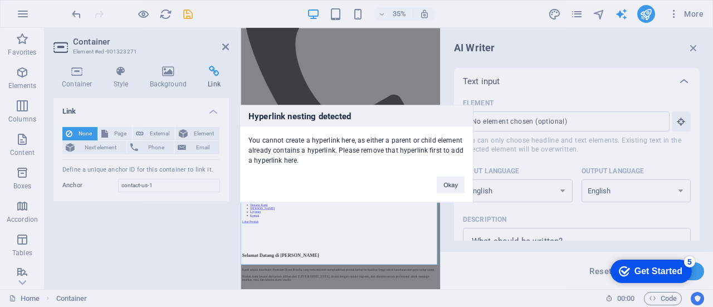
click at [443, 194] on div "Hyperlink nesting detected You cannot create a hyperlink here, as either a pare…" at bounding box center [357, 153] width 234 height 97
click at [456, 183] on button "Okay" at bounding box center [451, 184] width 28 height 17
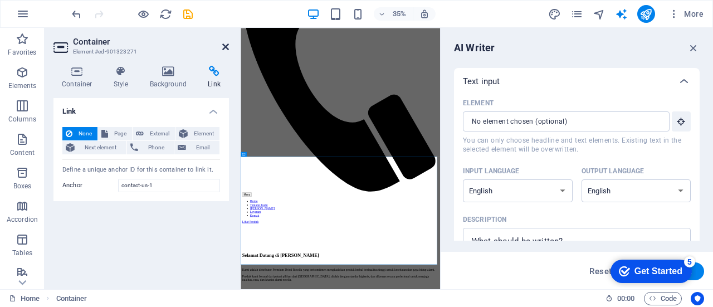
click at [226, 46] on icon at bounding box center [225, 46] width 7 height 9
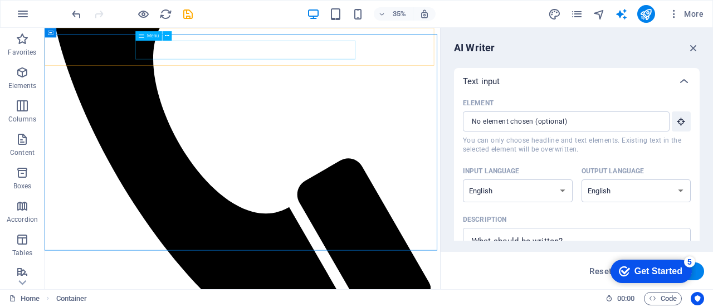
scroll to position [1107, 0]
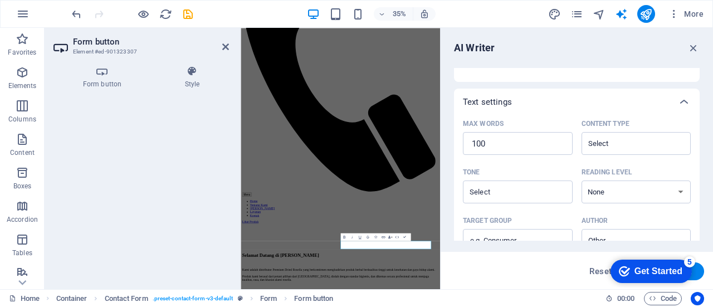
scroll to position [214, 0]
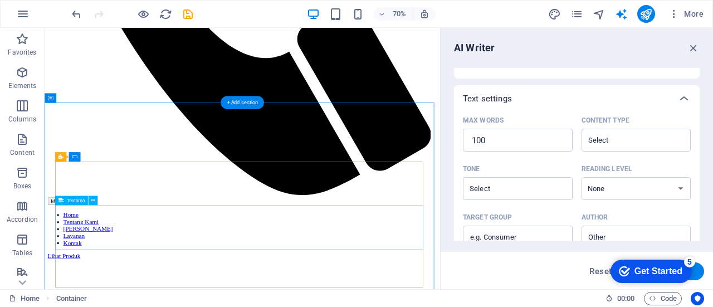
scroll to position [1122, 0]
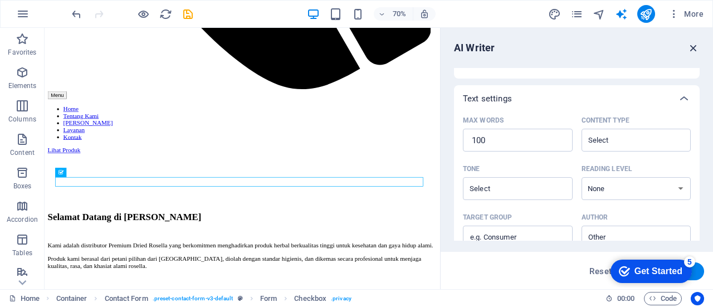
click at [698, 45] on icon "button" at bounding box center [693, 48] width 12 height 12
